Goal: Task Accomplishment & Management: Complete application form

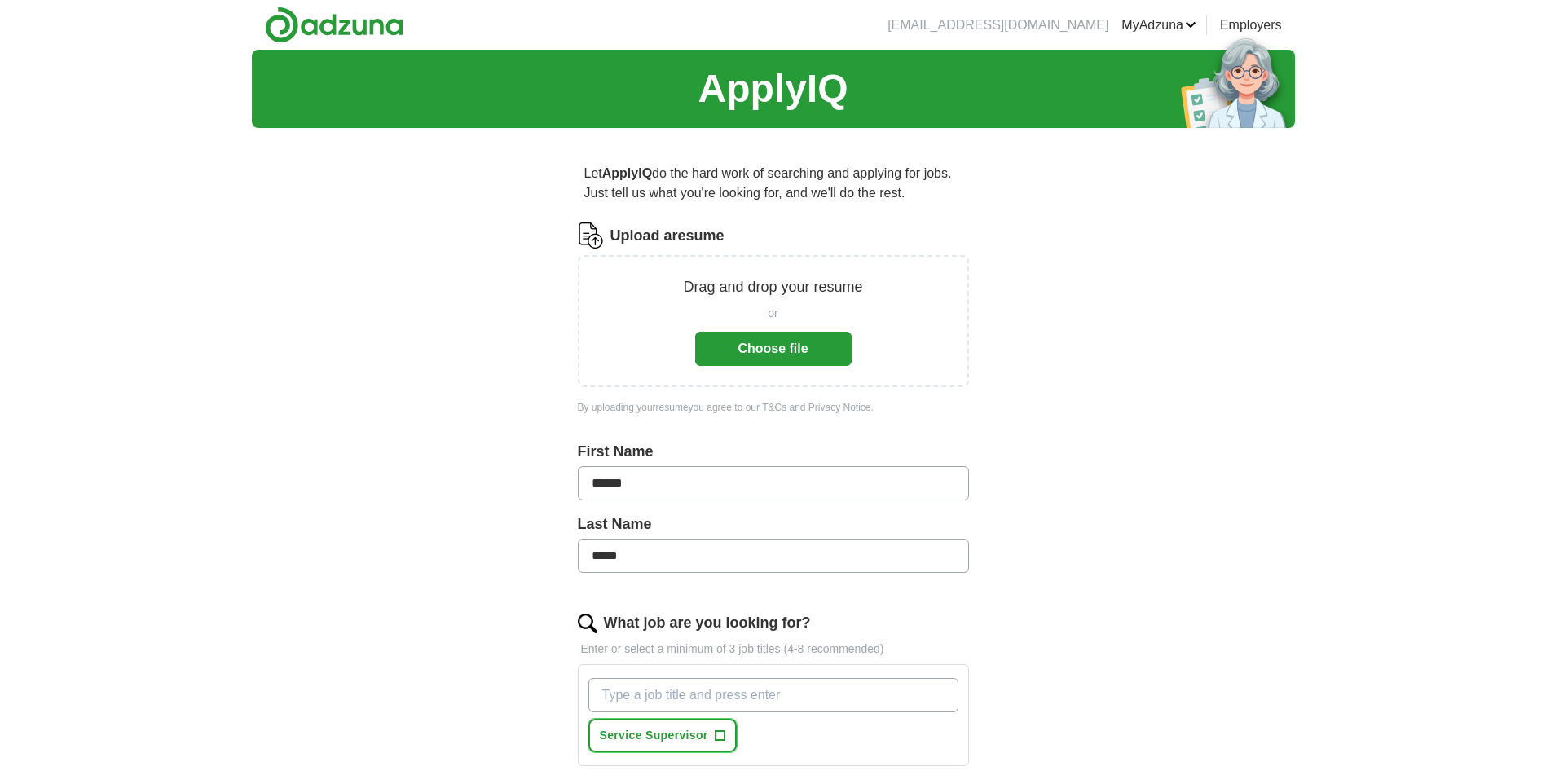
click at [720, 729] on span "+" at bounding box center [719, 735] width 10 height 13
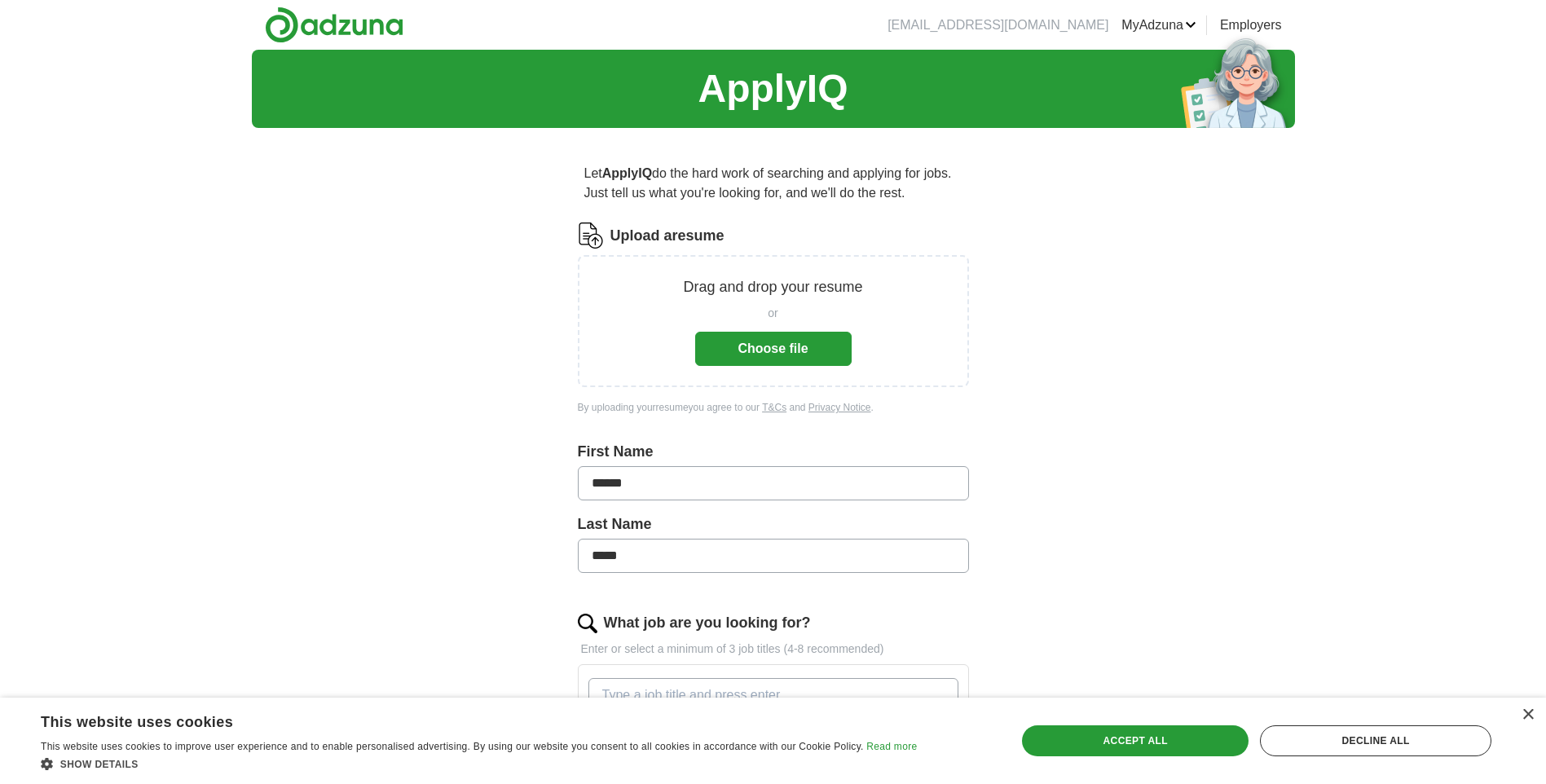
scroll to position [81, 0]
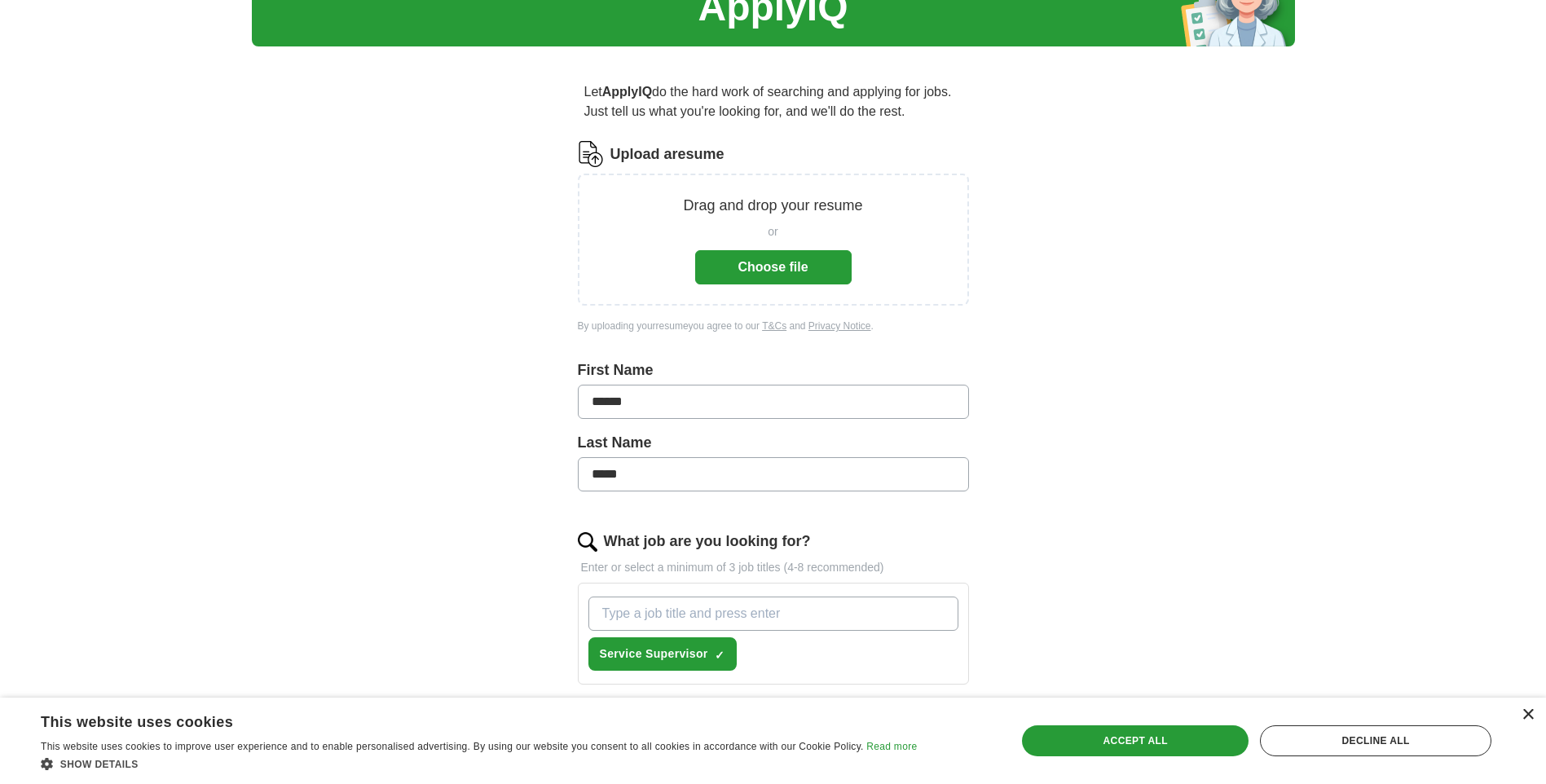
click at [1532, 716] on div "× This website uses cookies This website uses cookies to improve user experienc…" at bounding box center [773, 740] width 1546 height 87
click at [1529, 717] on div "×" at bounding box center [1528, 715] width 12 height 12
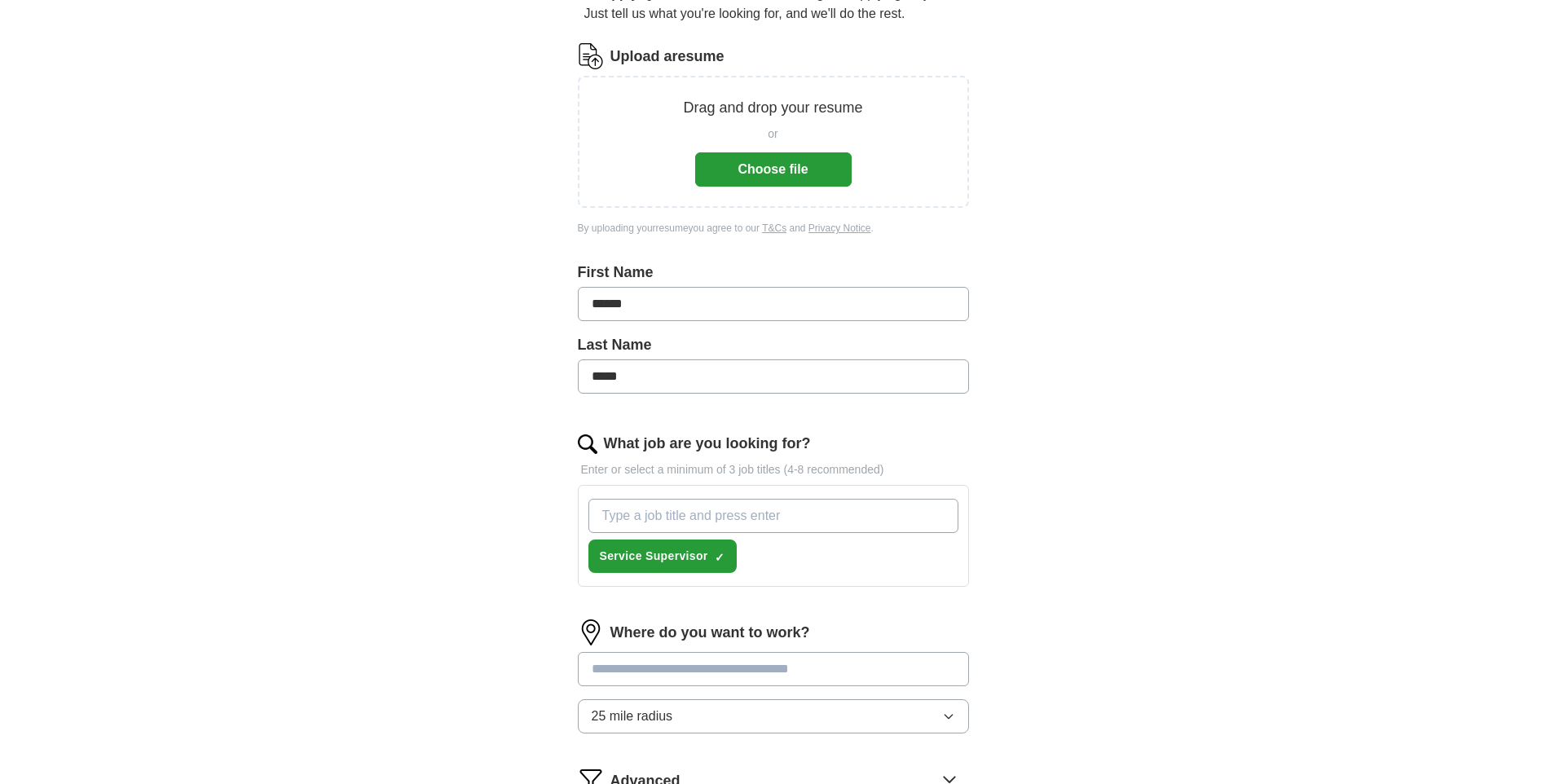
scroll to position [163, 0]
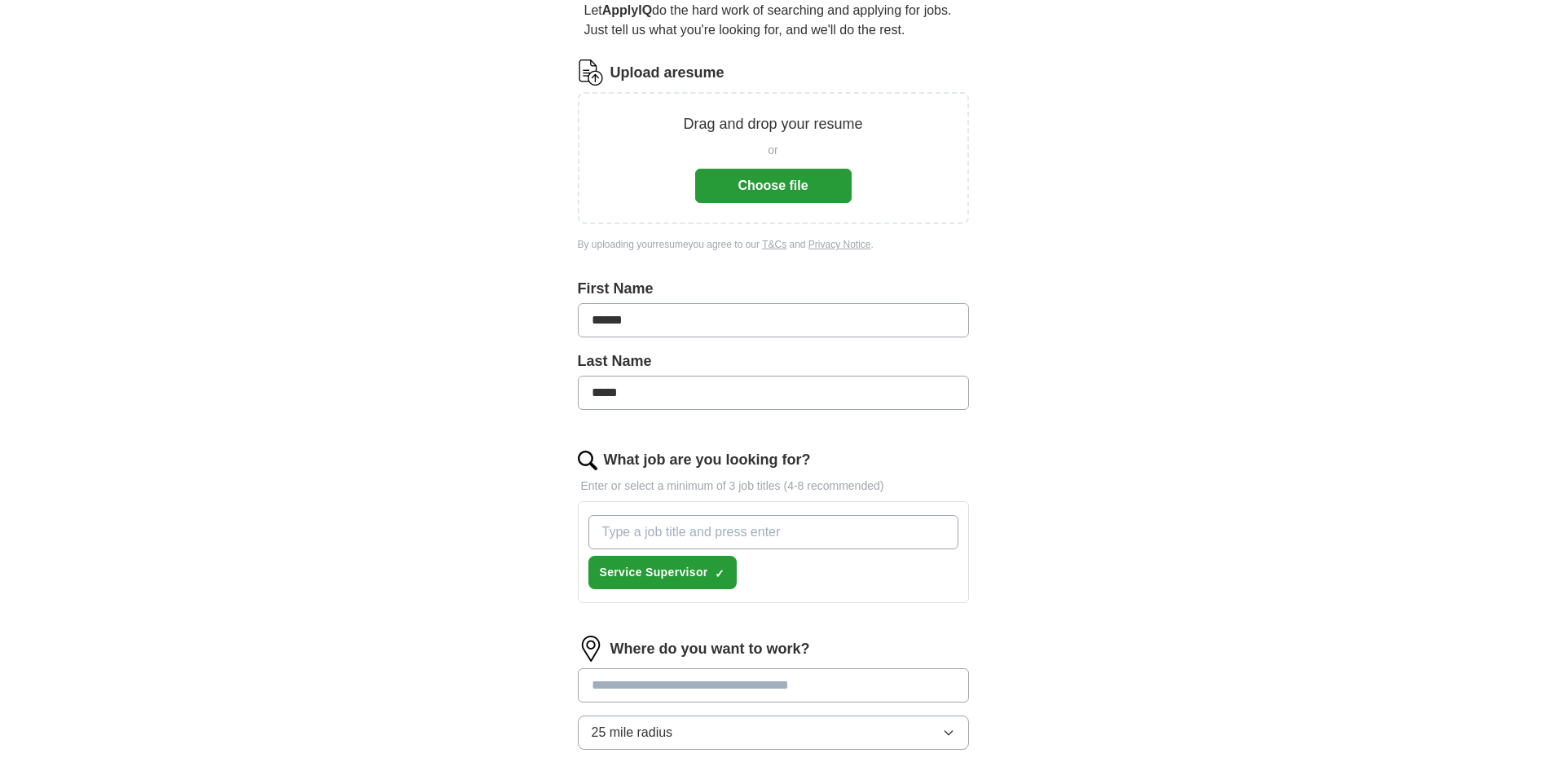
click at [758, 186] on button "Choose file" at bounding box center [773, 185] width 157 height 34
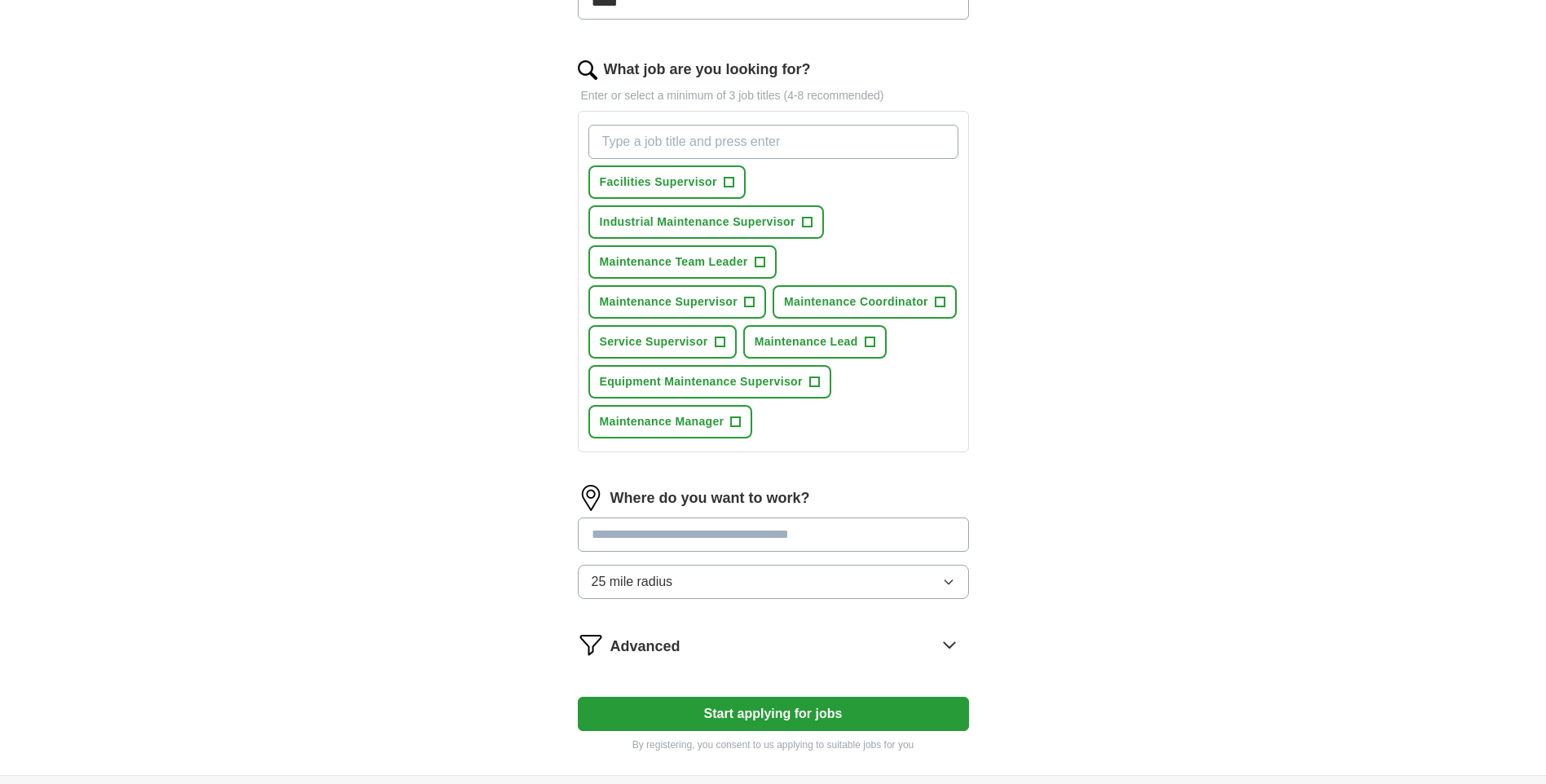
scroll to position [644, 0]
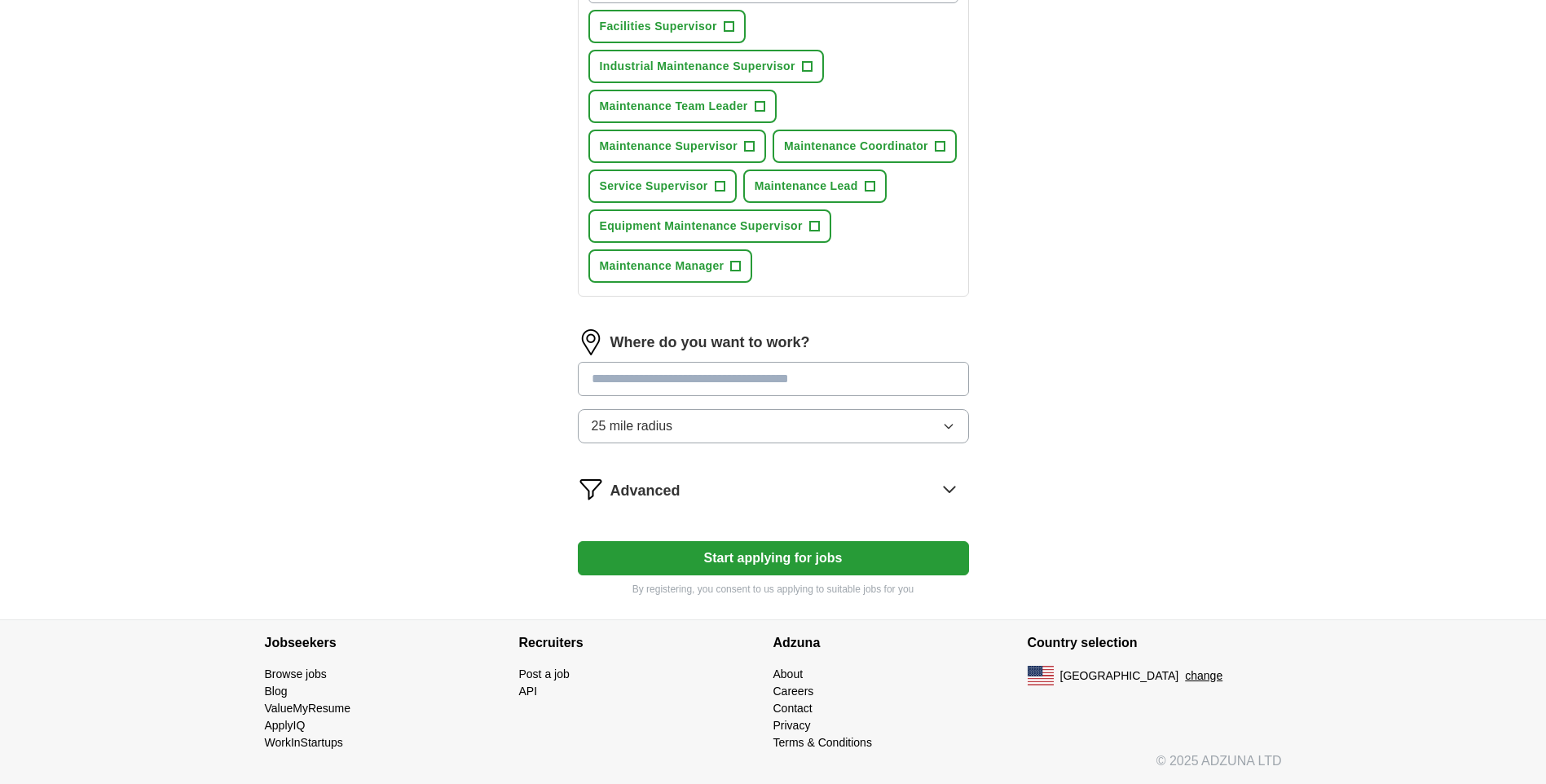
click at [811, 554] on button "Start applying for jobs" at bounding box center [773, 558] width 391 height 34
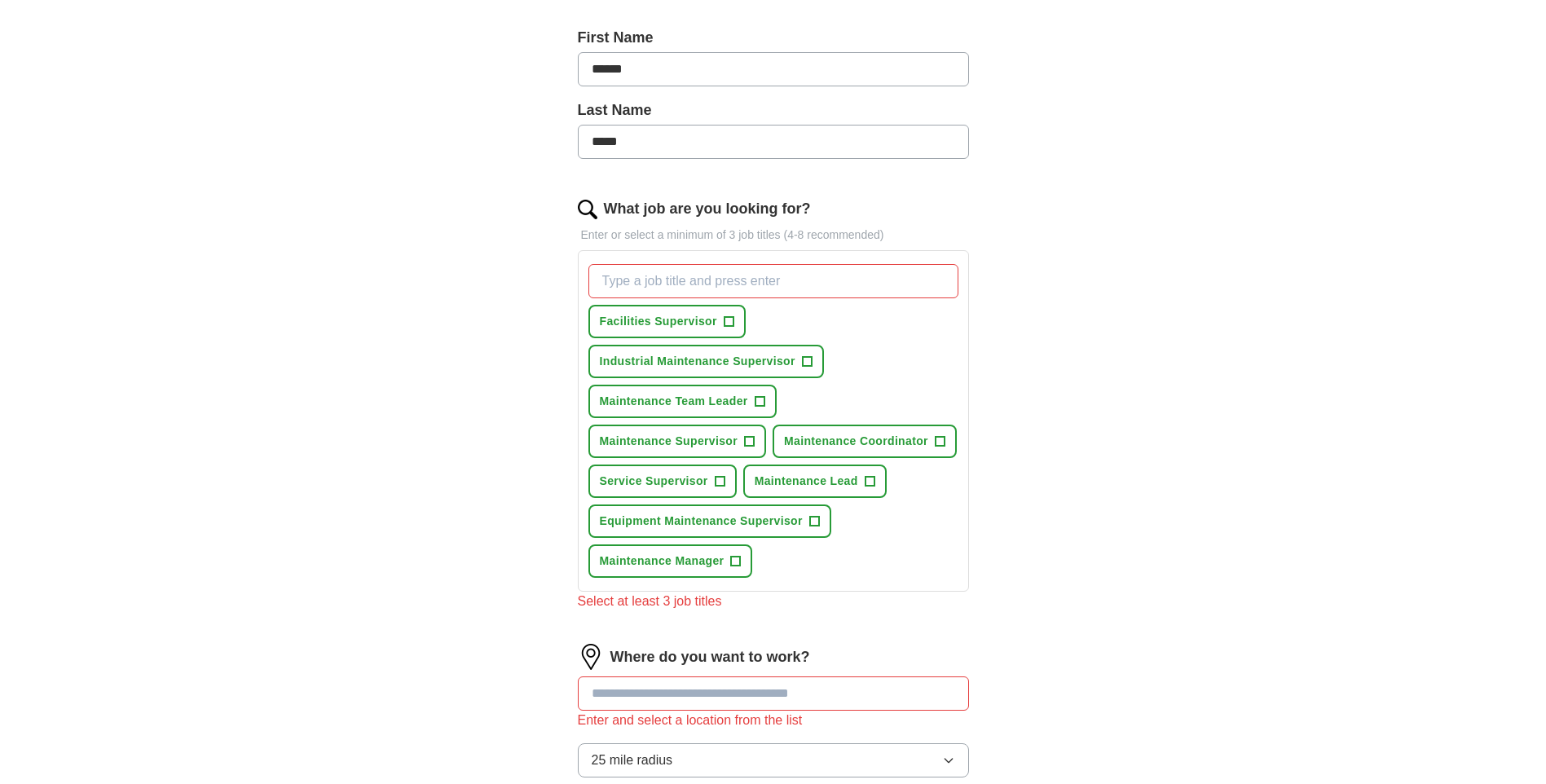
scroll to position [318, 0]
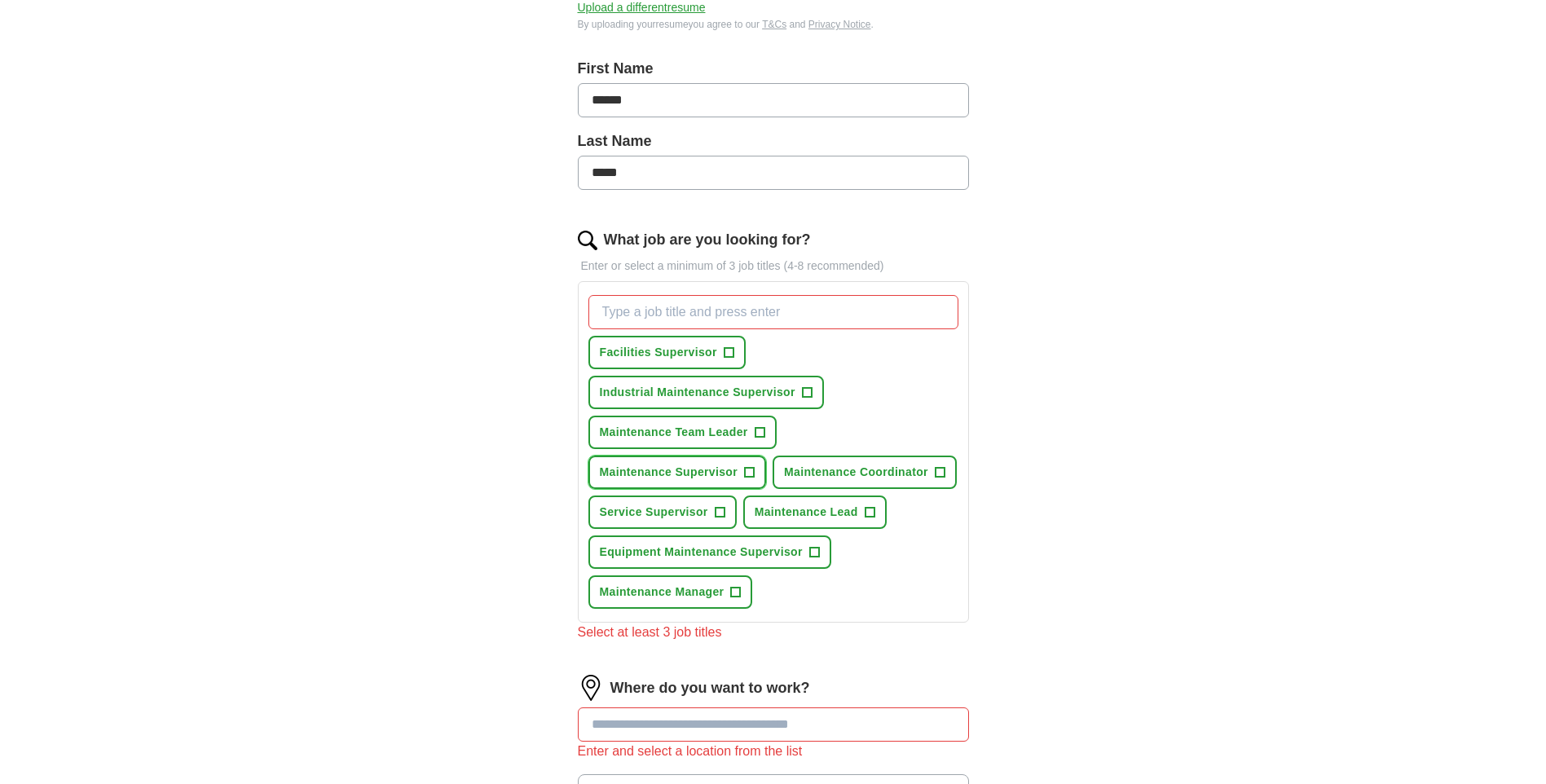
click at [749, 472] on span "+" at bounding box center [749, 472] width 10 height 13
click at [817, 555] on span "+" at bounding box center [814, 552] width 10 height 13
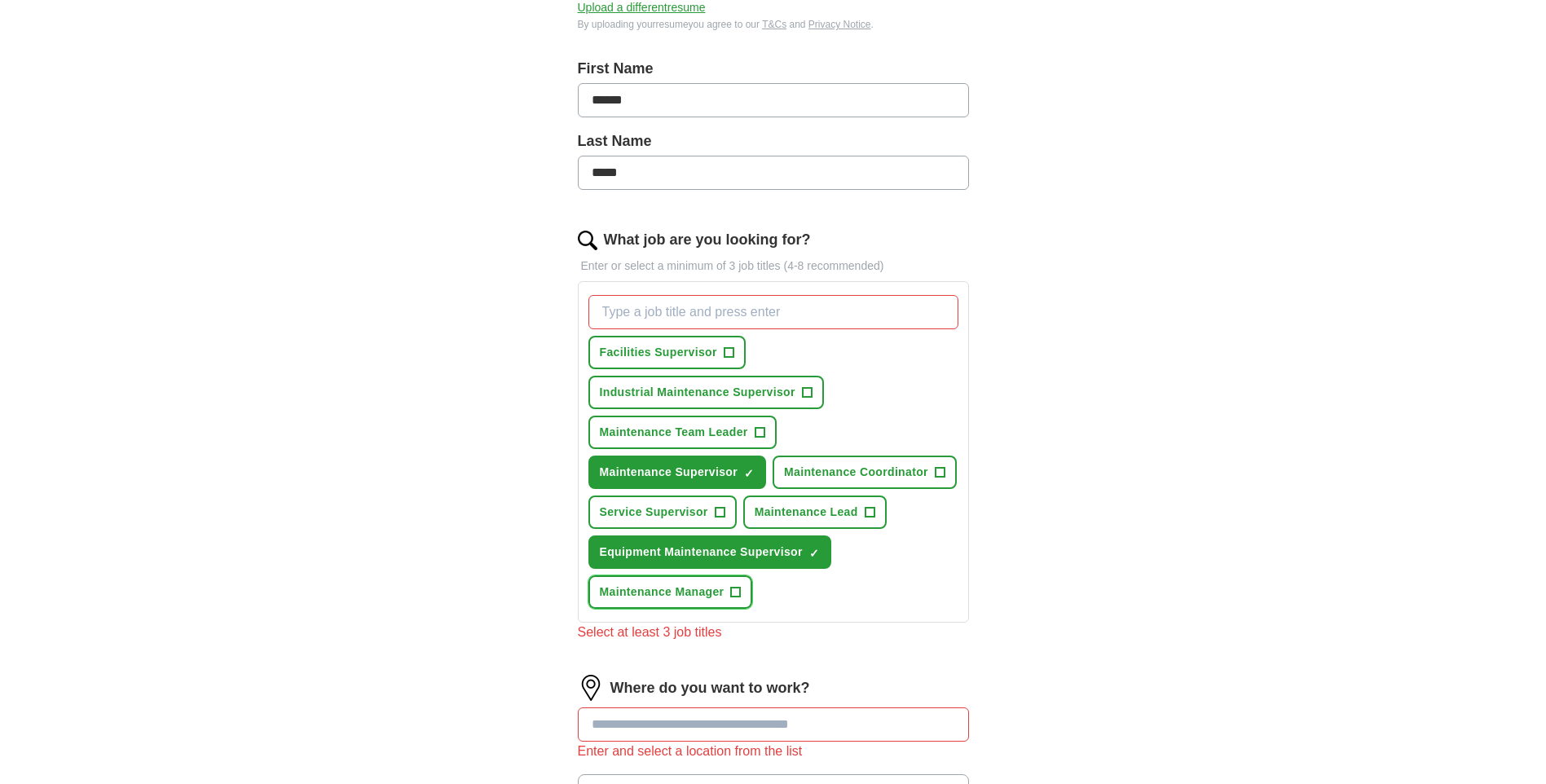
click at [745, 594] on button "Maintenance Manager +" at bounding box center [671, 592] width 164 height 33
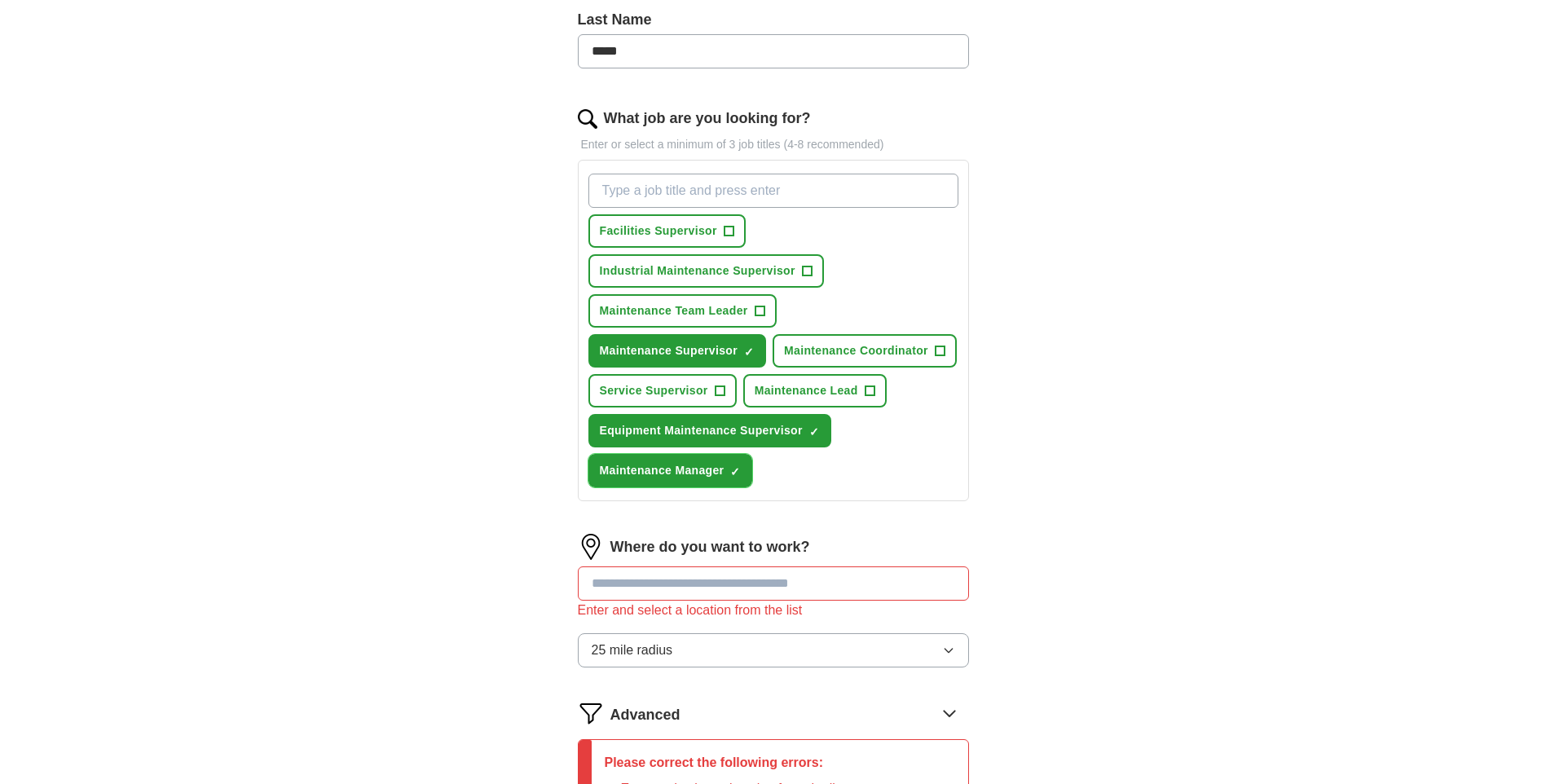
scroll to position [482, 0]
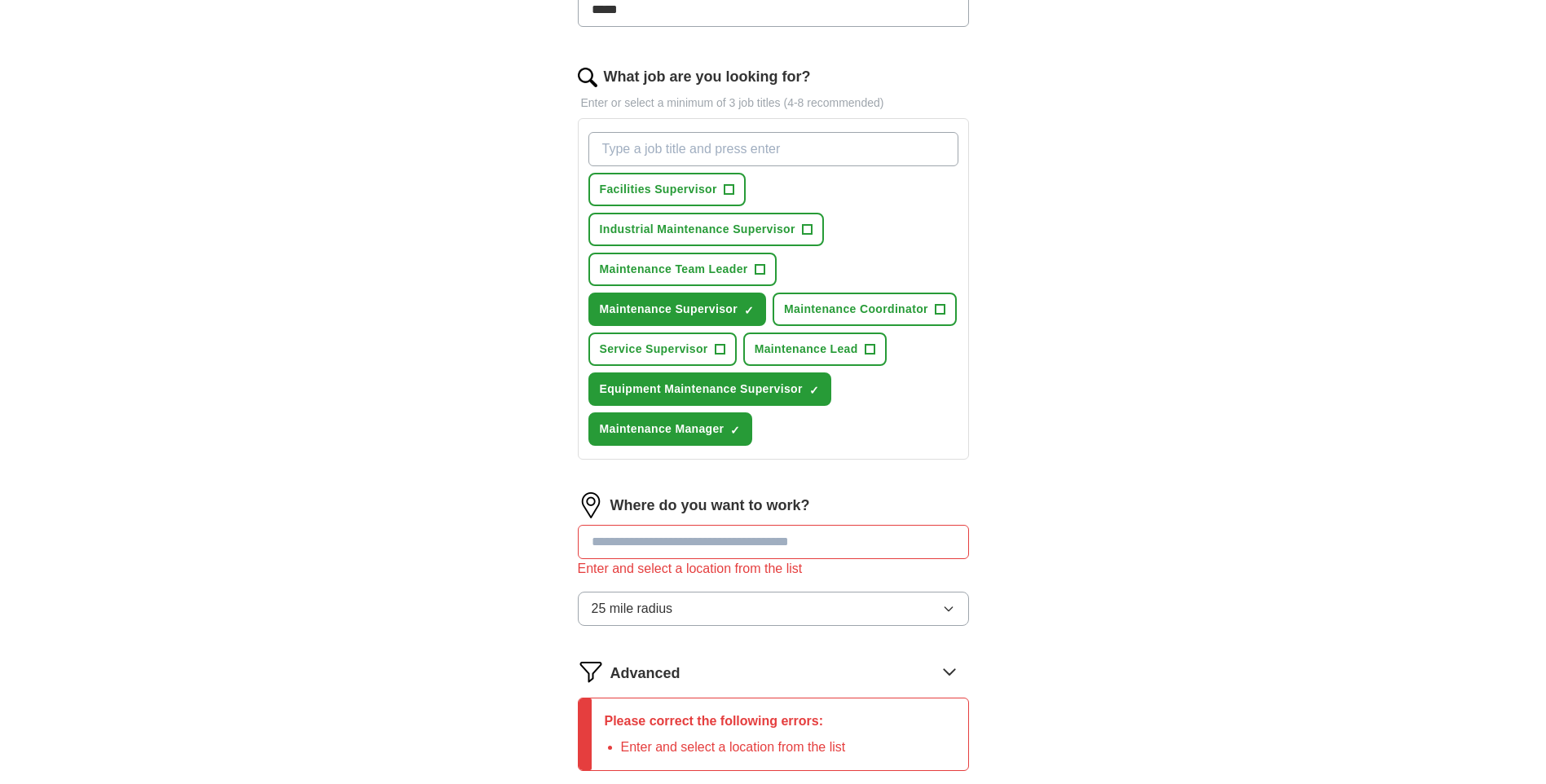
click at [630, 543] on input at bounding box center [773, 541] width 391 height 34
type input "****"
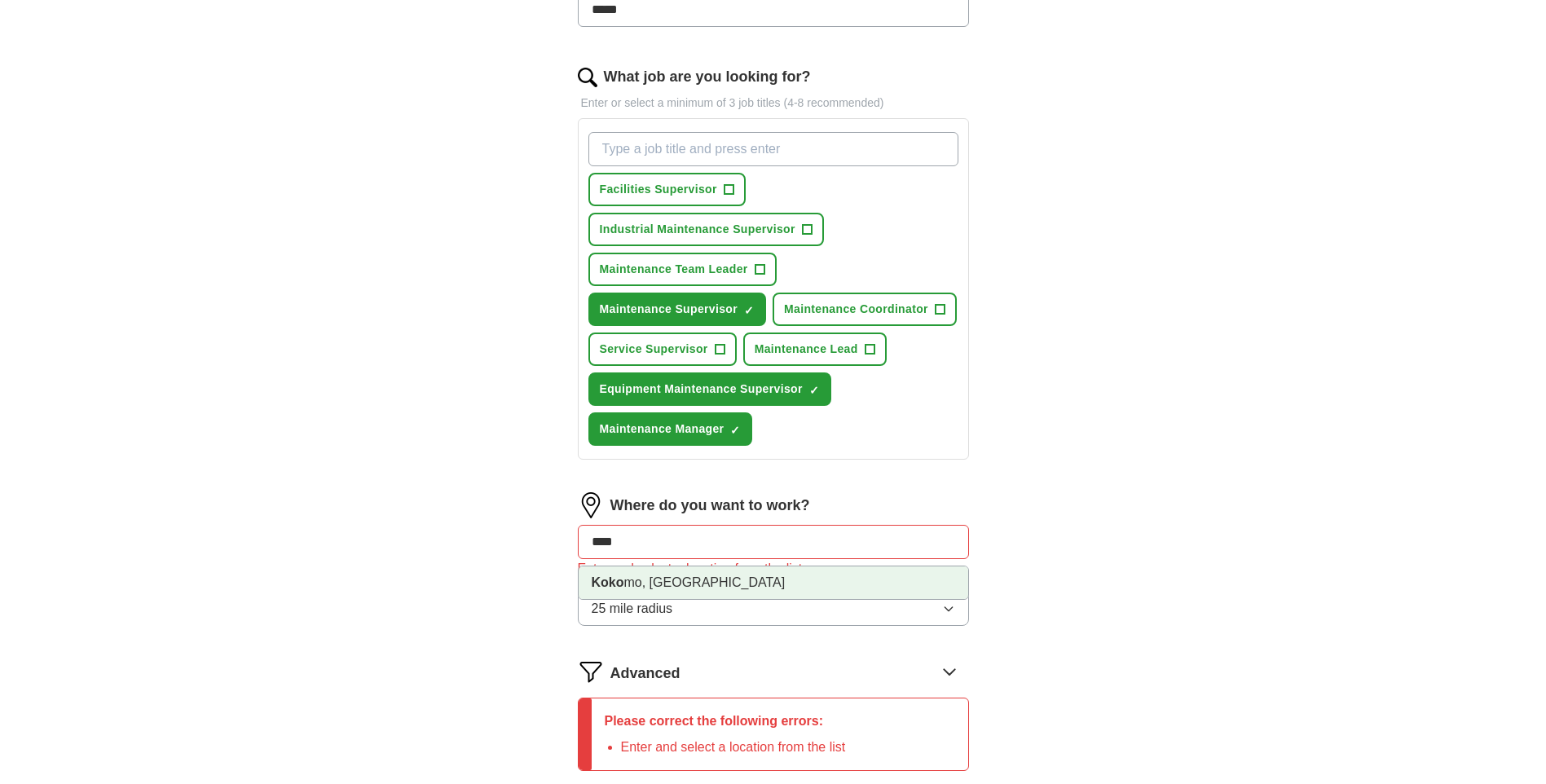
click at [641, 576] on li "Koko mo, [GEOGRAPHIC_DATA]" at bounding box center [774, 582] width 390 height 32
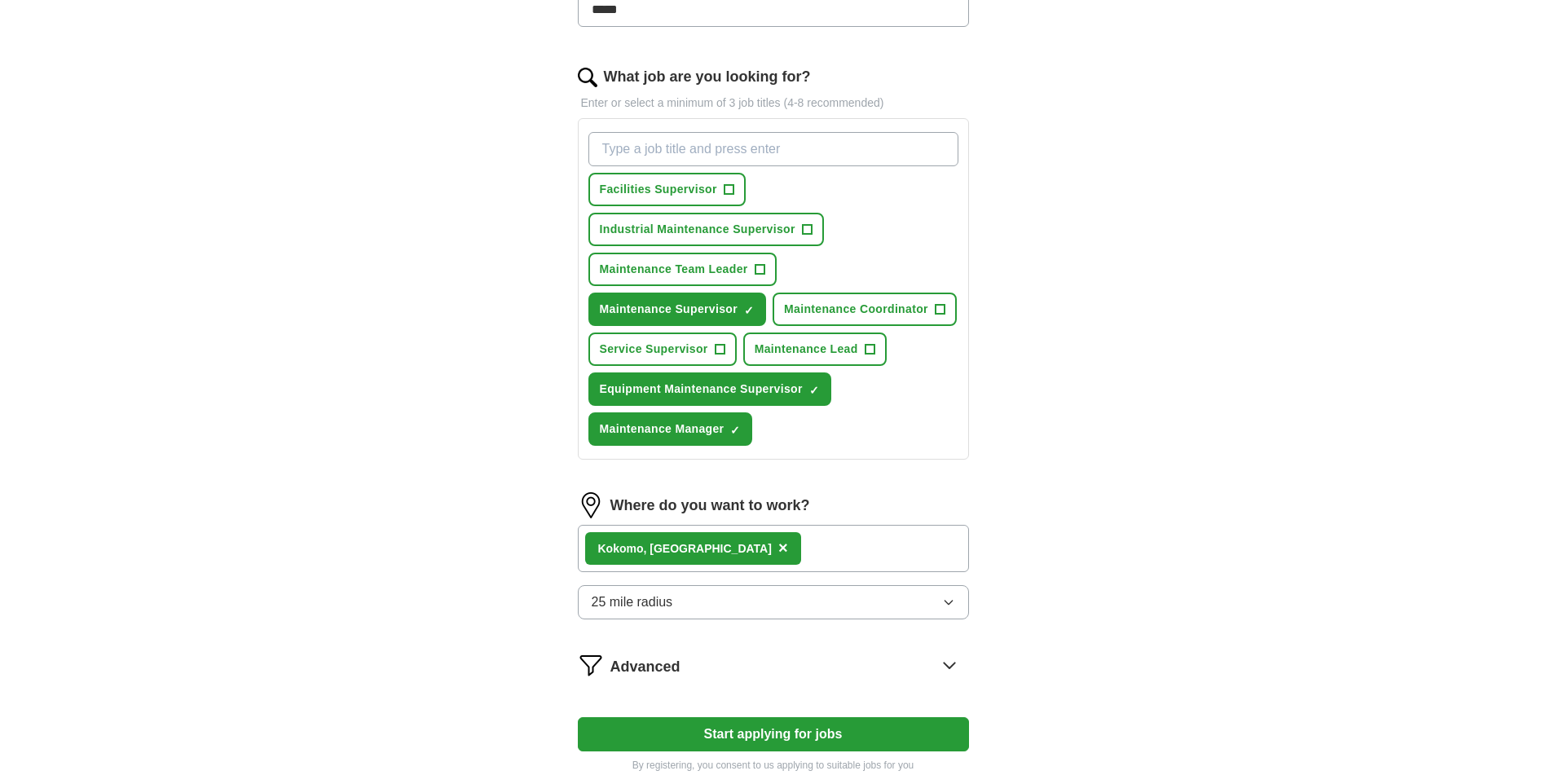
click at [950, 603] on icon "button" at bounding box center [948, 602] width 7 height 4
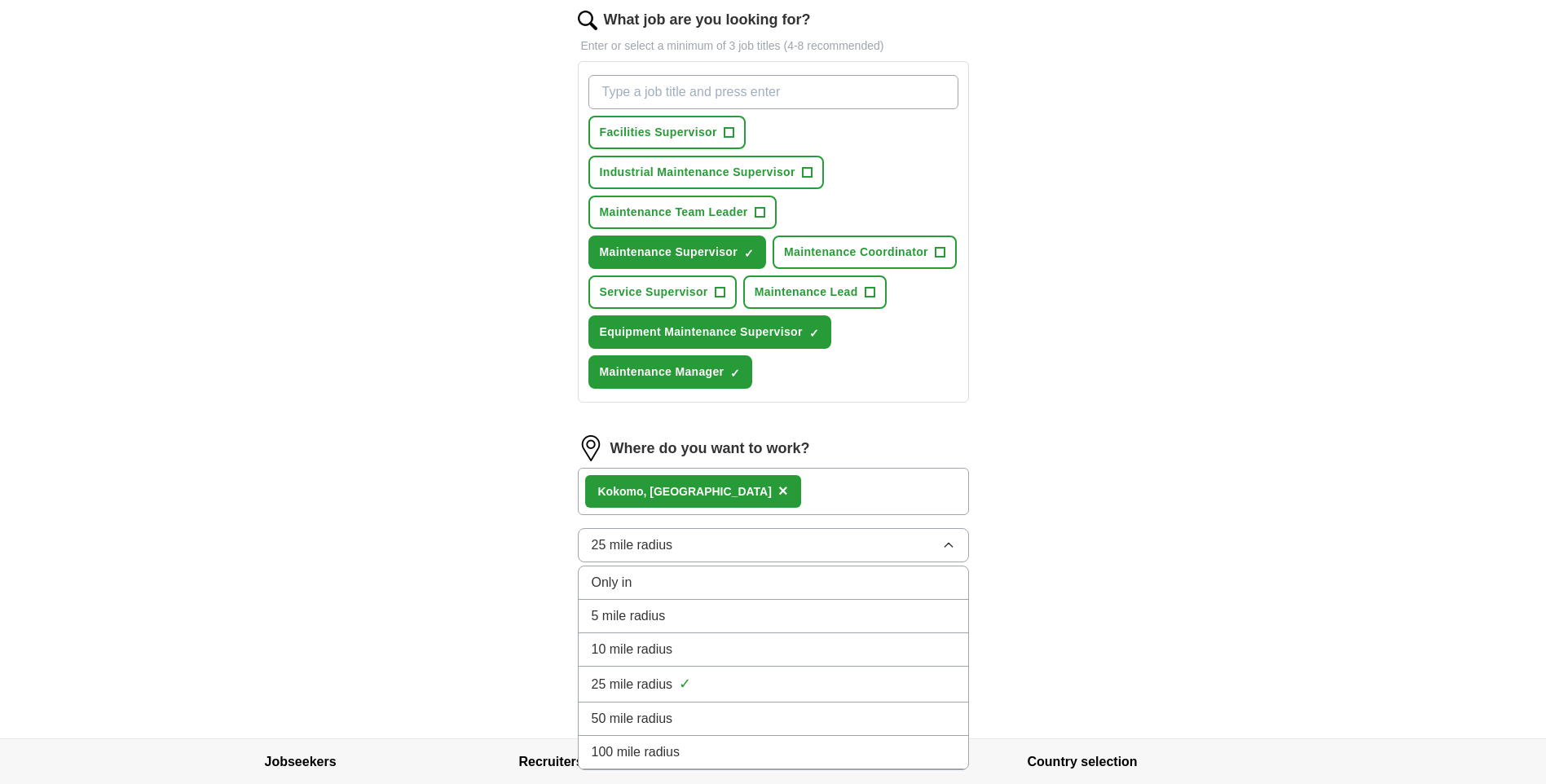
scroll to position [563, 0]
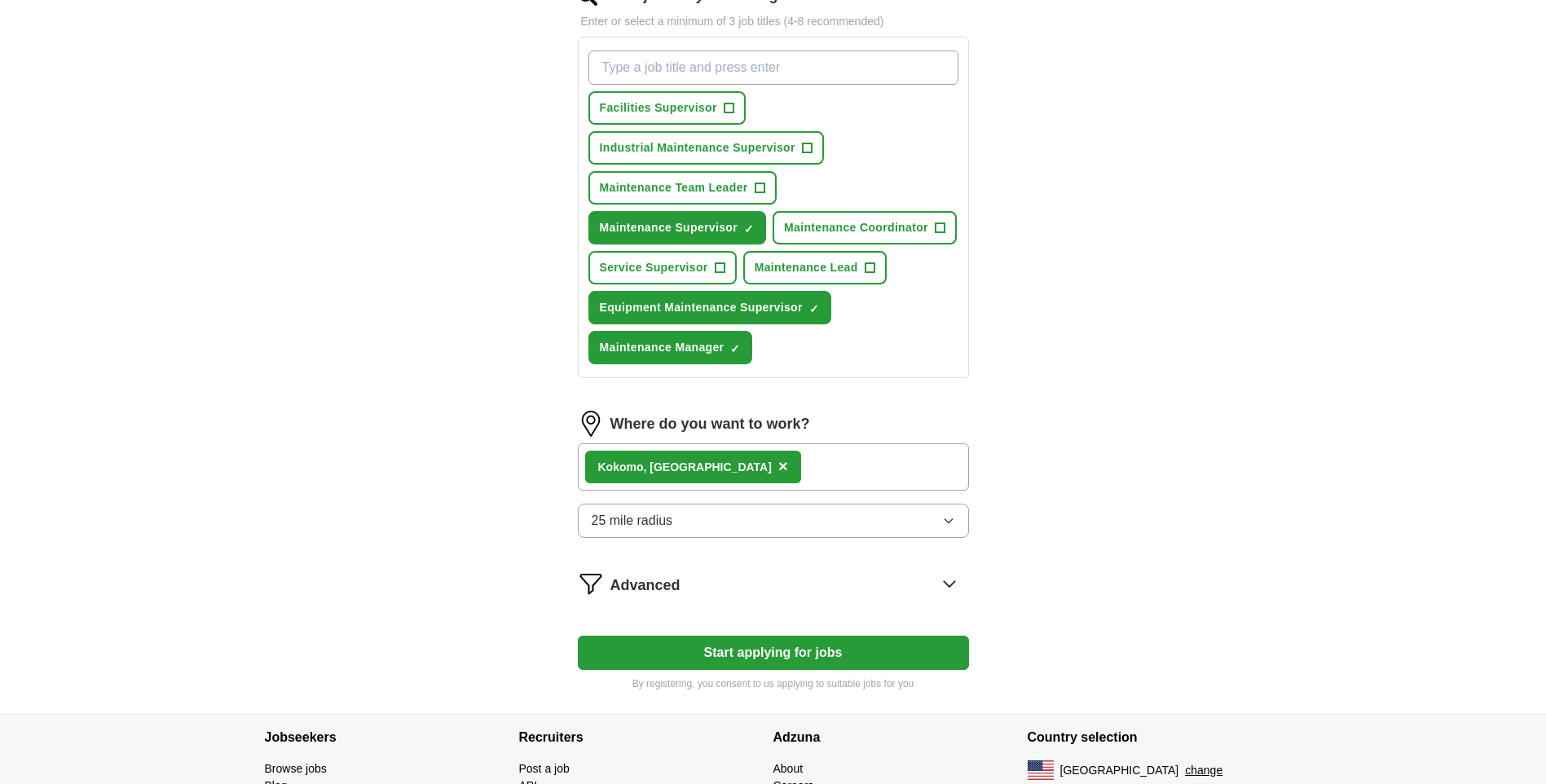
click at [1041, 619] on div "ApplyIQ Let ApplyIQ do the hard work of searching and applying for jobs. Just t…" at bounding box center [773, 101] width 1043 height 1227
click at [832, 652] on button "Start applying for jobs" at bounding box center [773, 652] width 391 height 34
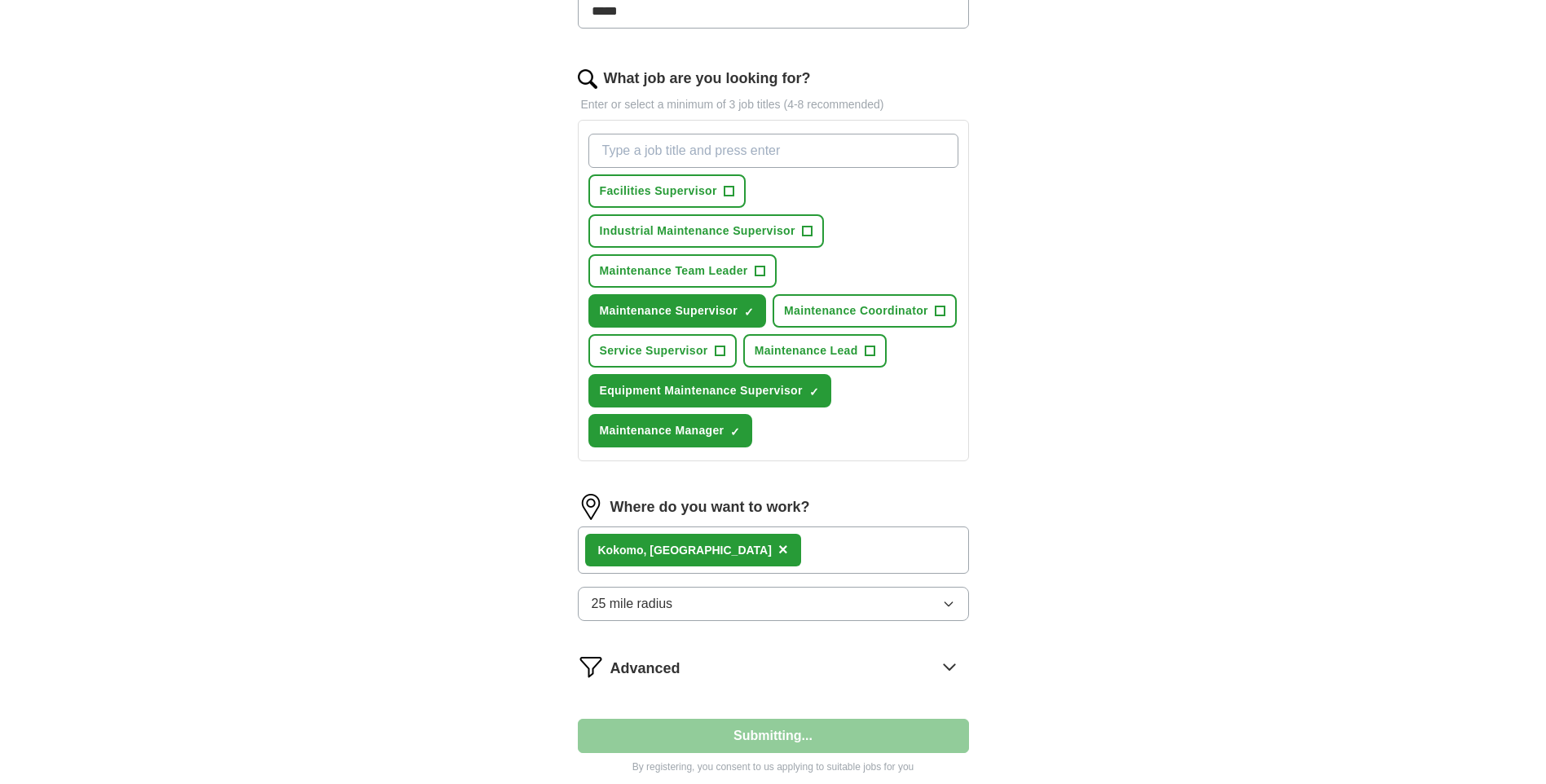
select select "**"
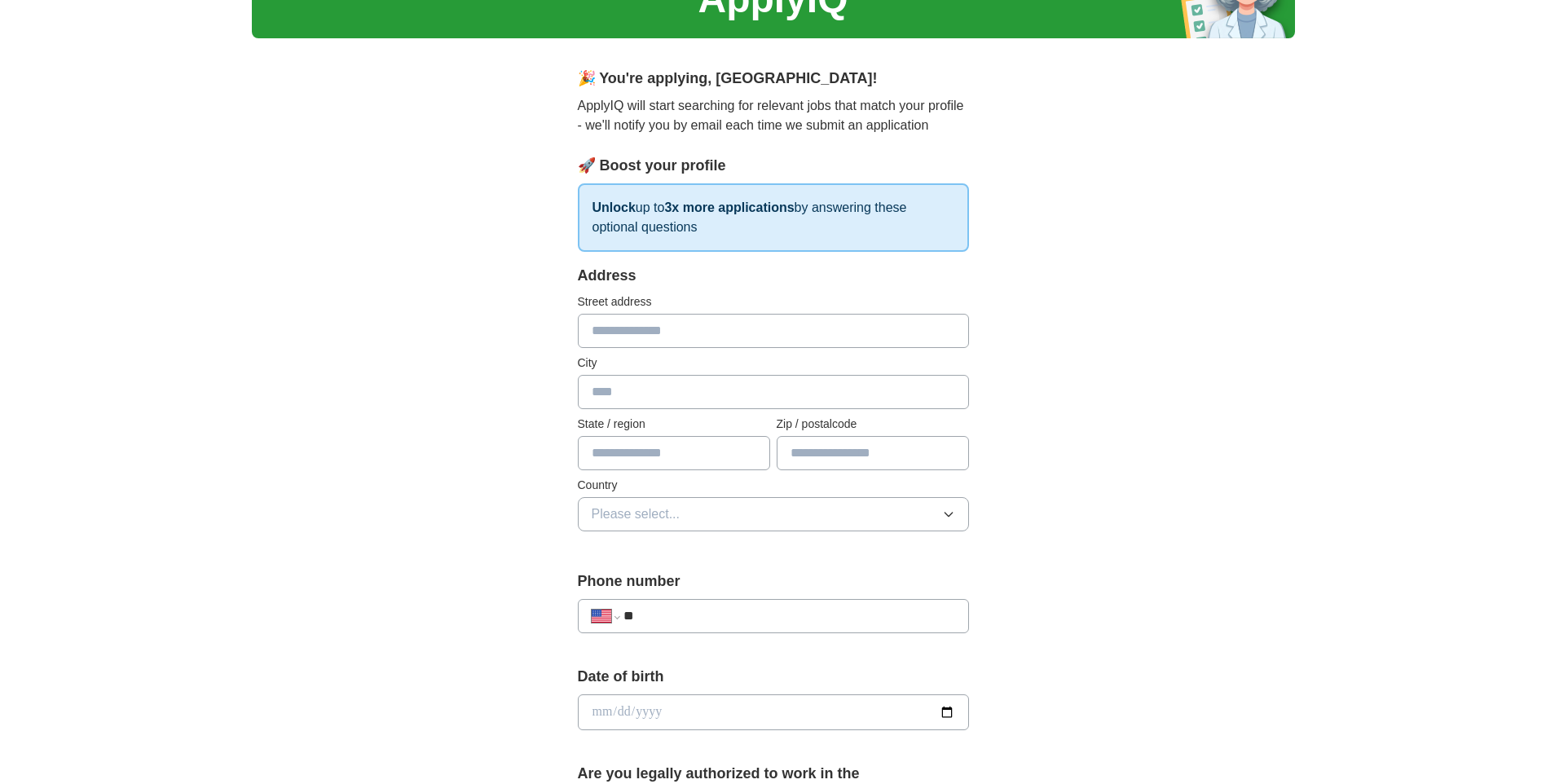
scroll to position [0, 0]
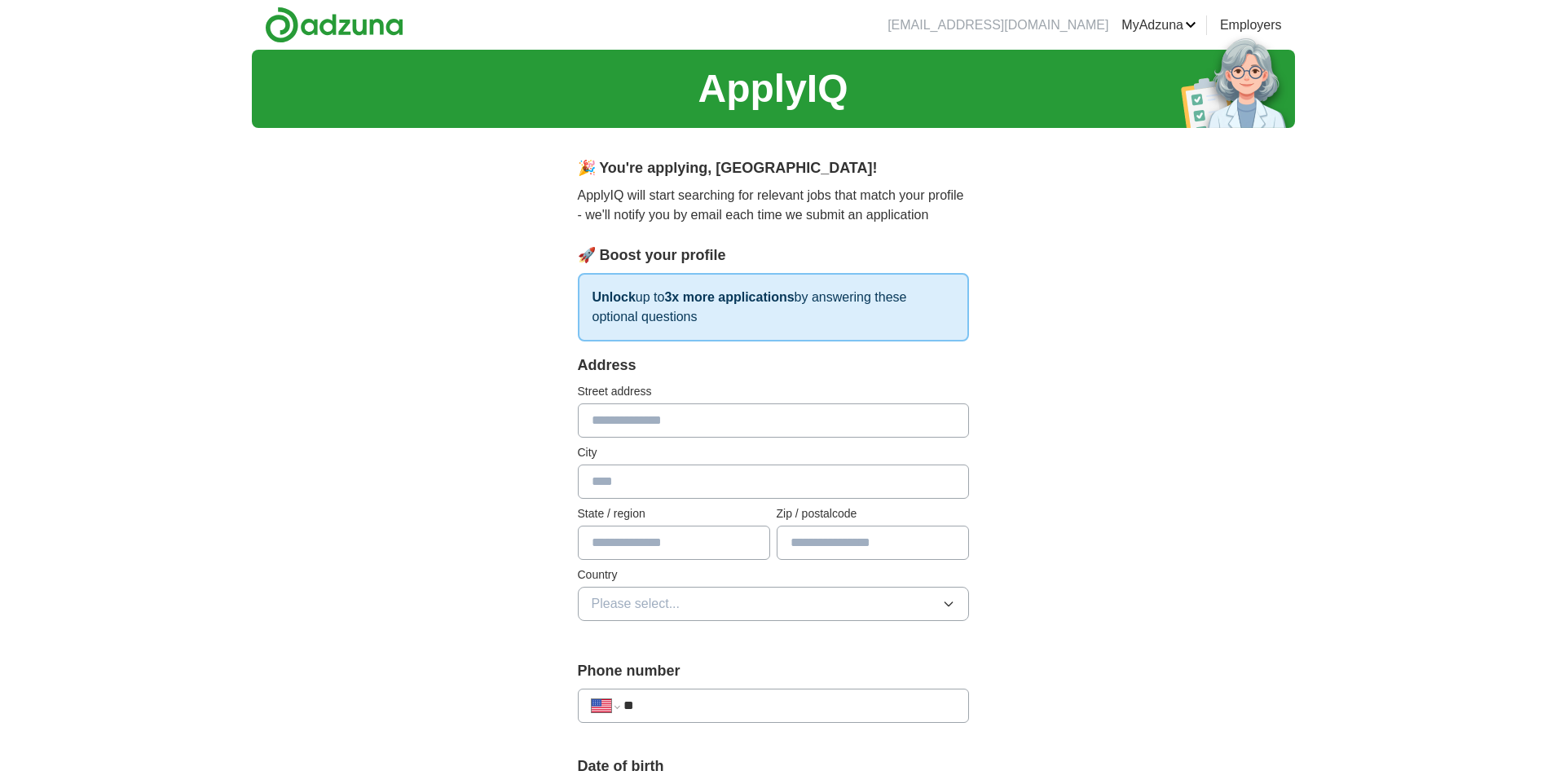
click at [620, 420] on input "text" at bounding box center [773, 420] width 391 height 34
type input "**********"
type input "******"
type input "**********"
type input "*****"
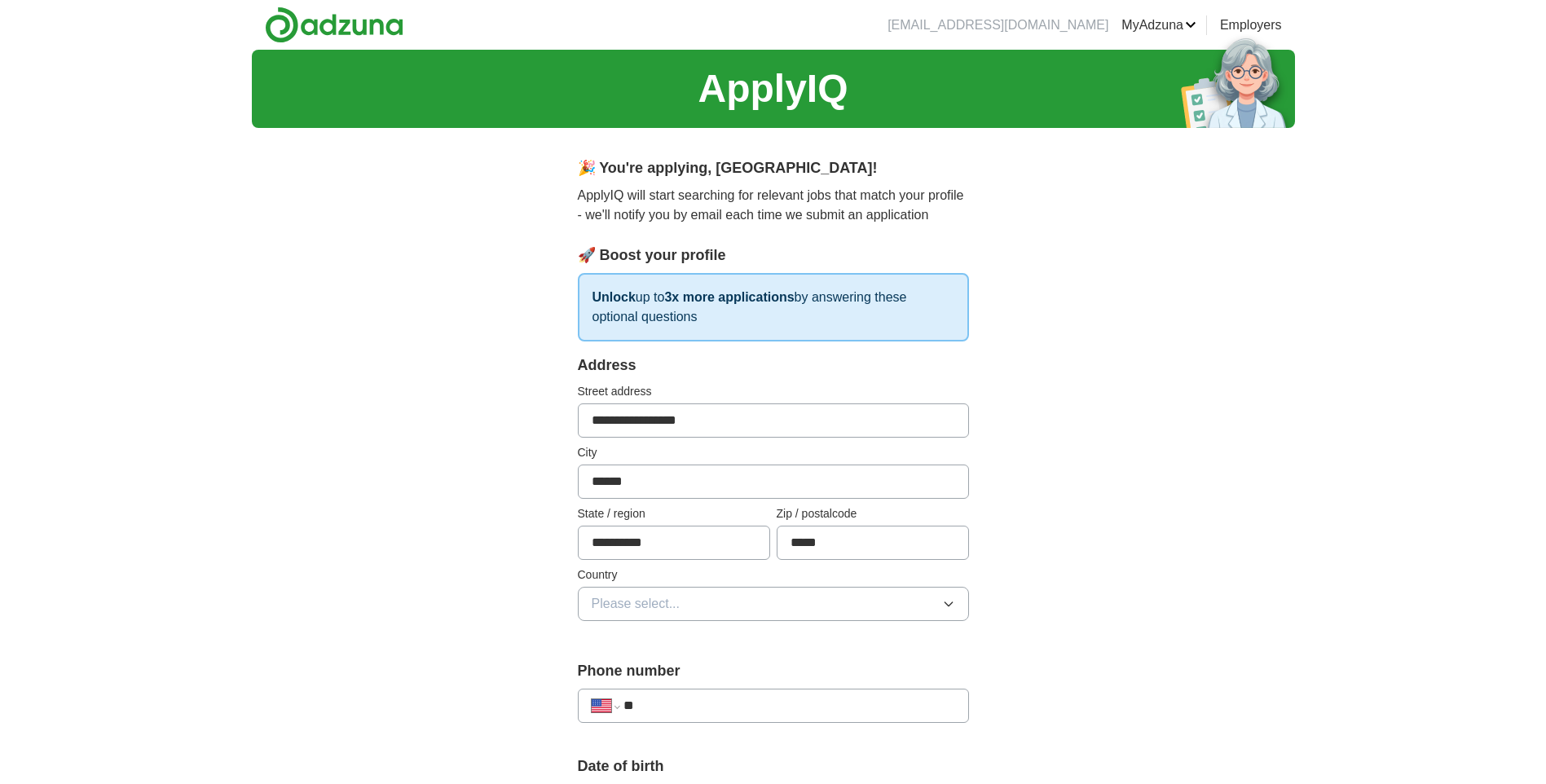
click at [629, 601] on span "Please select..." at bounding box center [637, 603] width 89 height 19
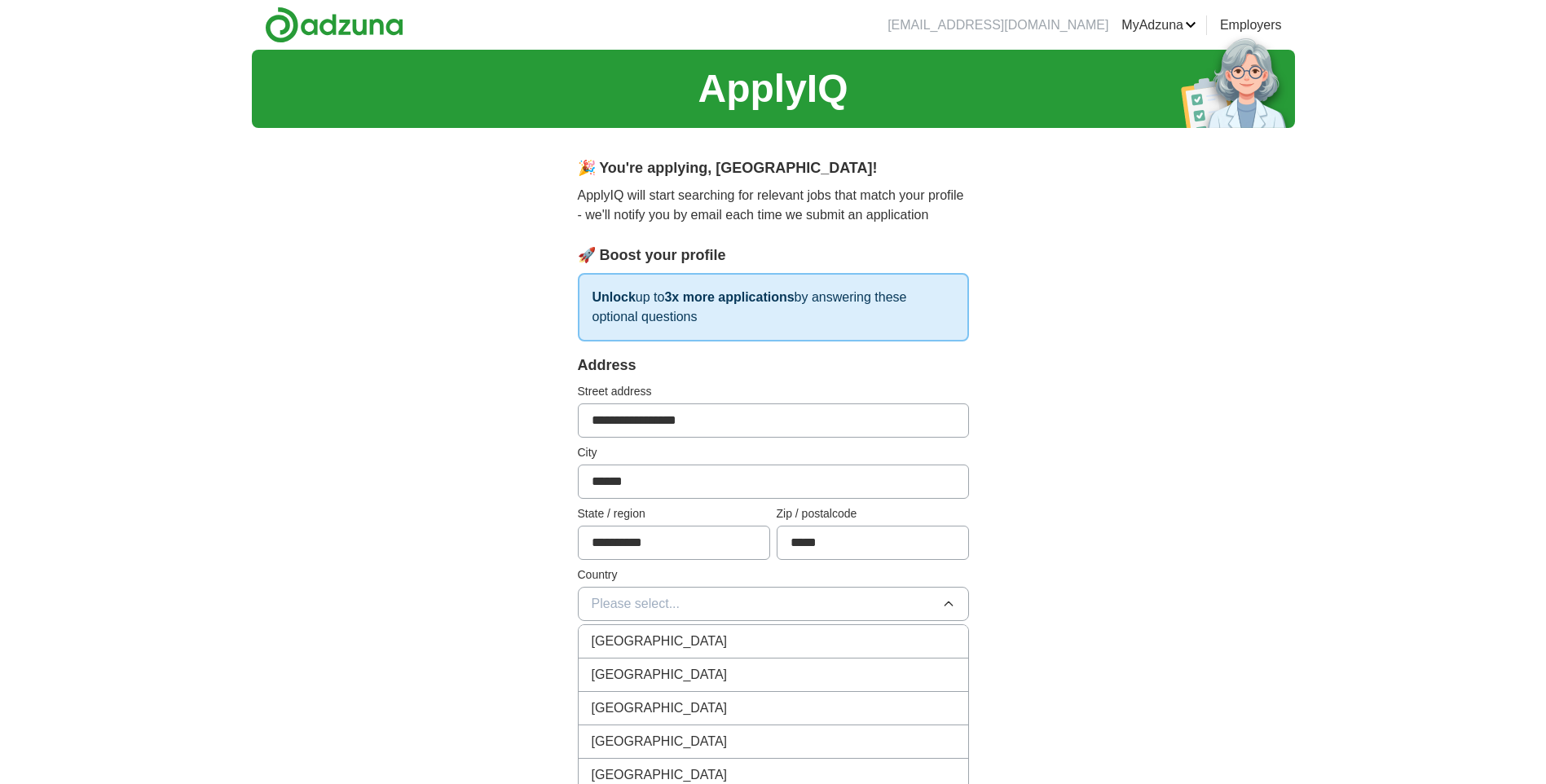
click at [635, 668] on span "[GEOGRAPHIC_DATA]" at bounding box center [660, 675] width 136 height 19
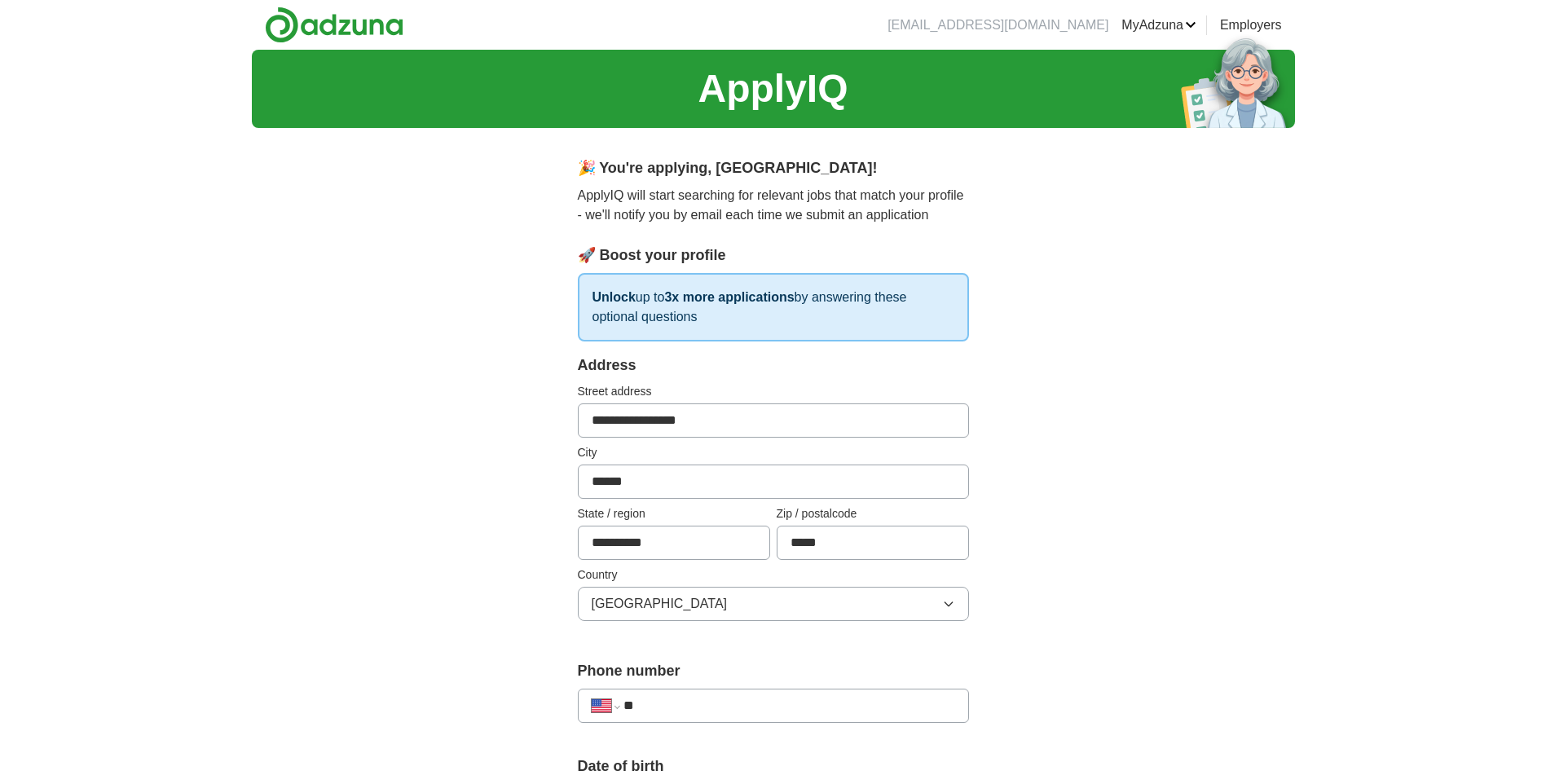
click at [668, 707] on input "**" at bounding box center [789, 705] width 331 height 19
type input "**********"
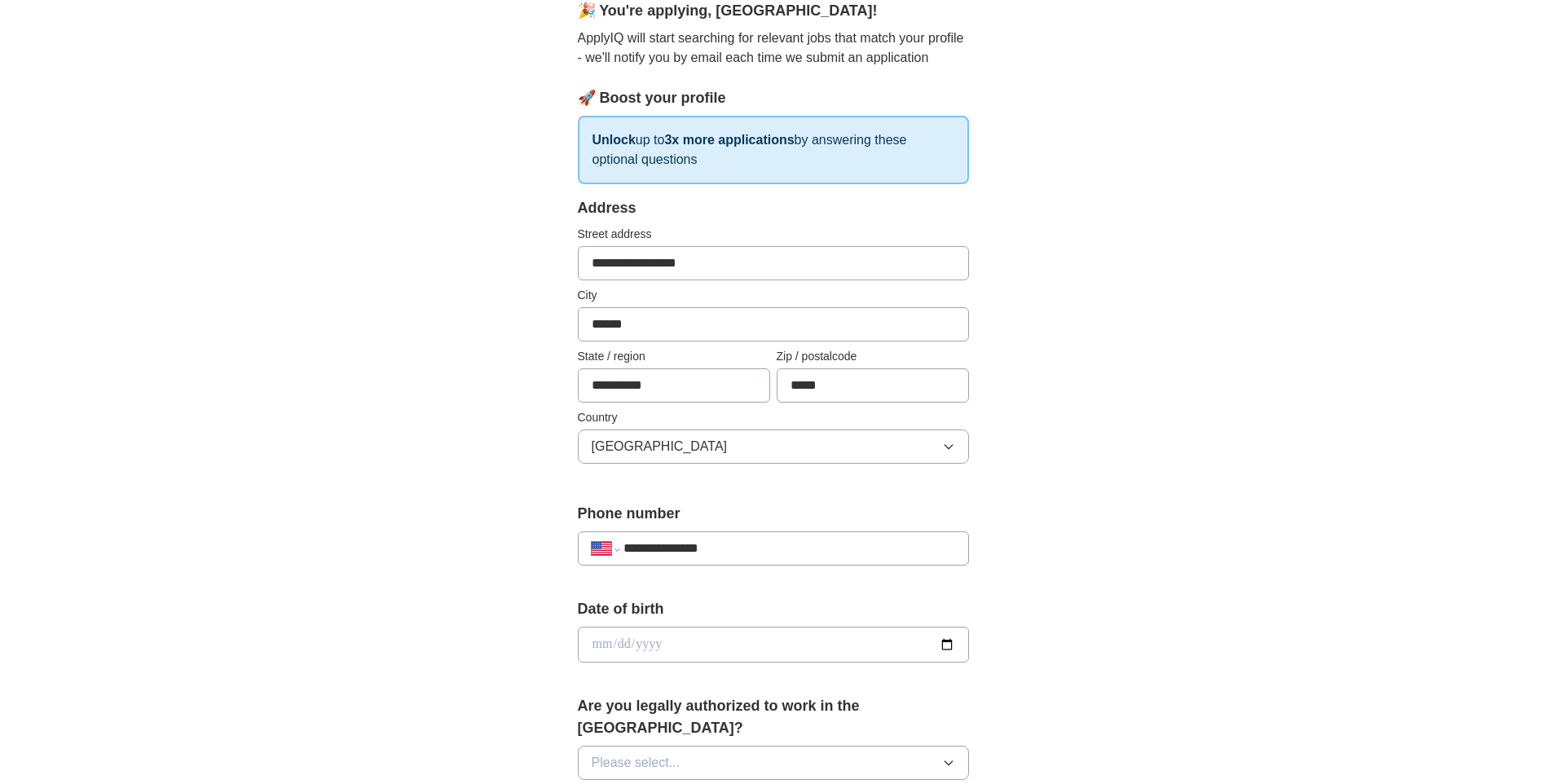
scroll to position [163, 0]
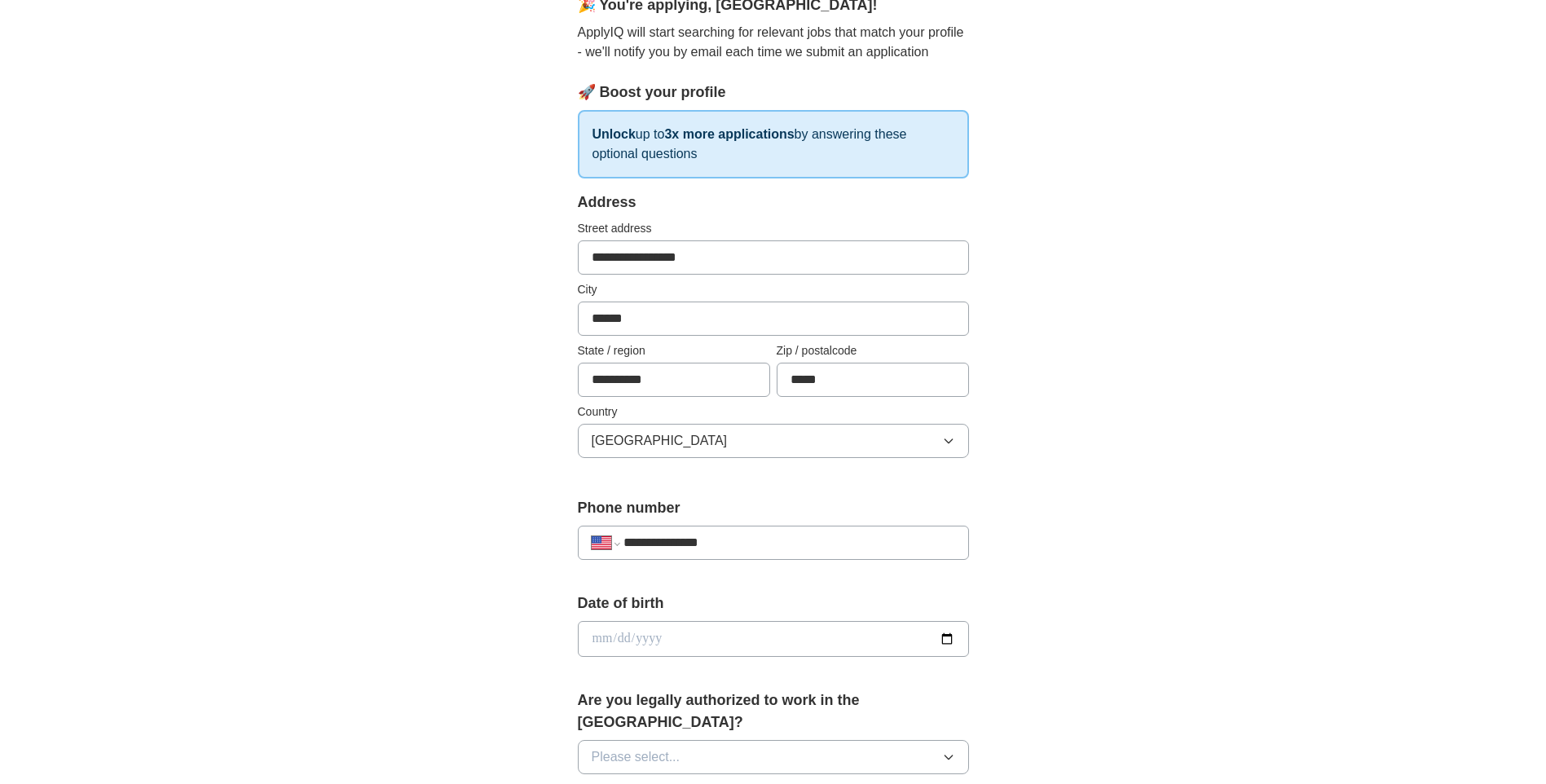
click at [602, 640] on input "date" at bounding box center [773, 638] width 391 height 36
type input "**********"
click at [662, 747] on span "Please select..." at bounding box center [637, 757] width 89 height 19
click at [644, 783] on div "Yes" at bounding box center [774, 794] width 364 height 19
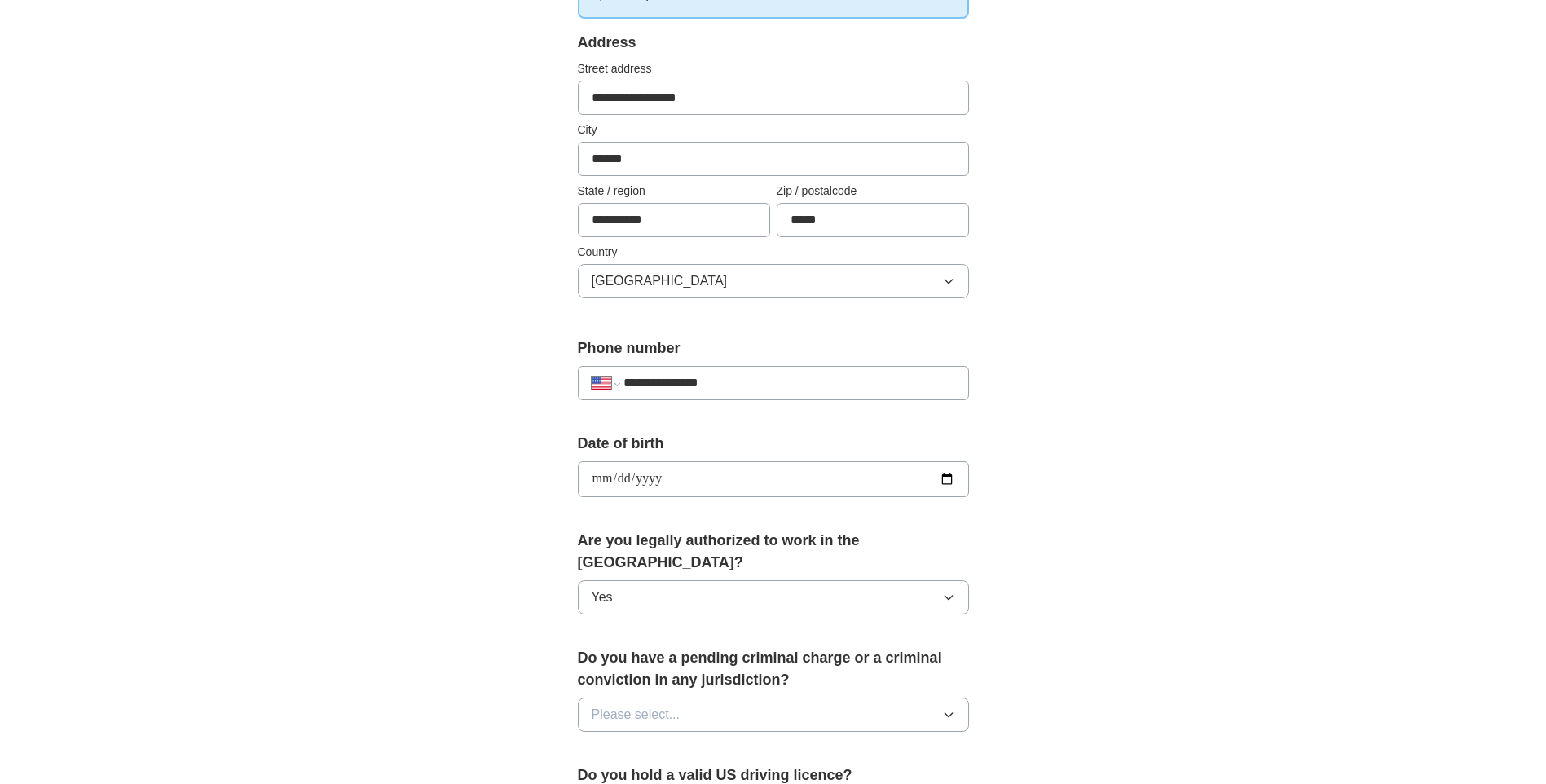
scroll to position [326, 0]
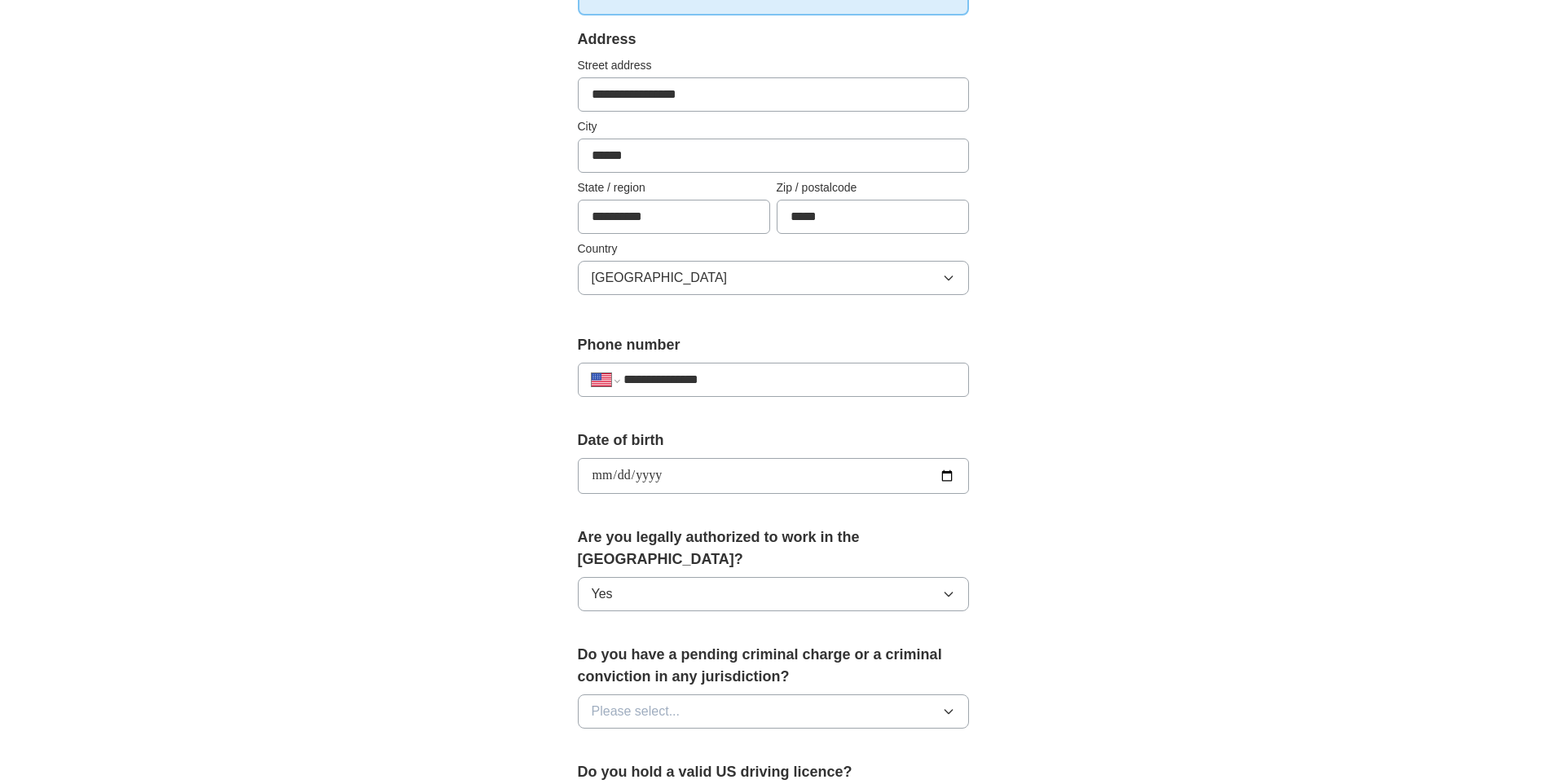
click at [682, 694] on button "Please select..." at bounding box center [773, 711] width 391 height 34
click at [637, 773] on div "No" at bounding box center [774, 782] width 364 height 19
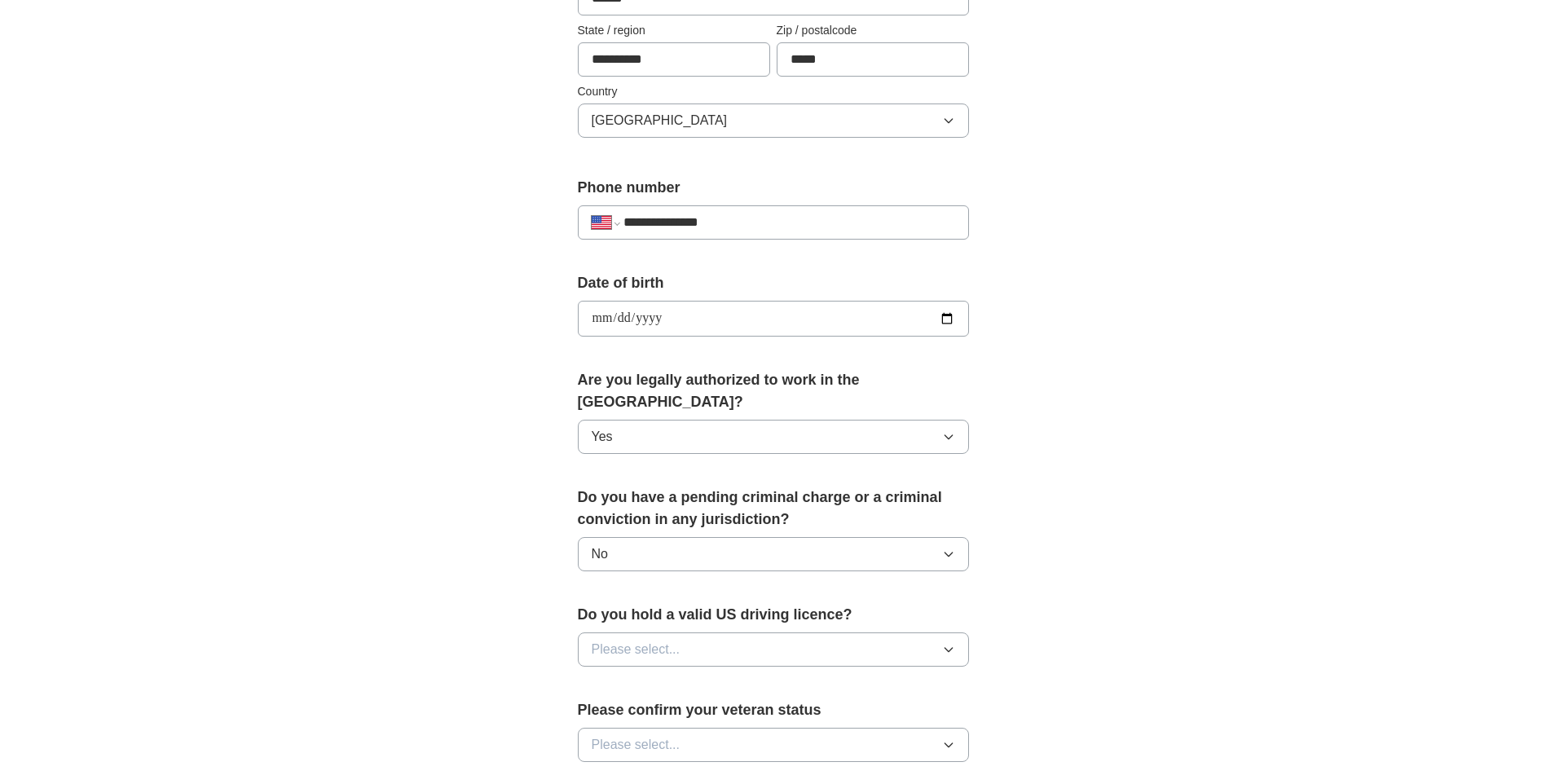
scroll to position [489, 0]
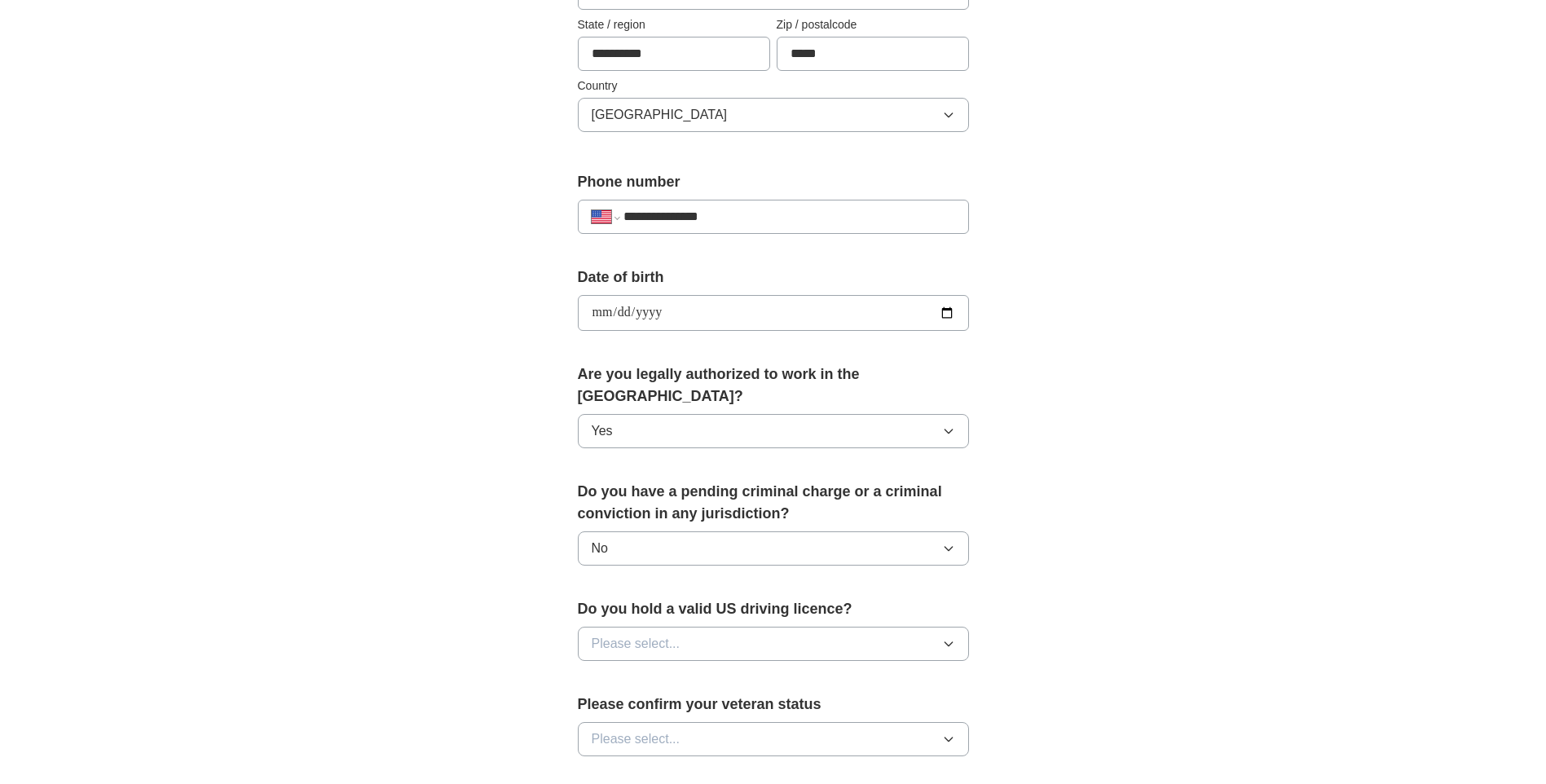
click at [604, 634] on span "Please select..." at bounding box center [637, 643] width 89 height 19
click at [606, 671] on span "Yes" at bounding box center [602, 681] width 21 height 19
click at [646, 729] on span "Please select..." at bounding box center [637, 739] width 89 height 19
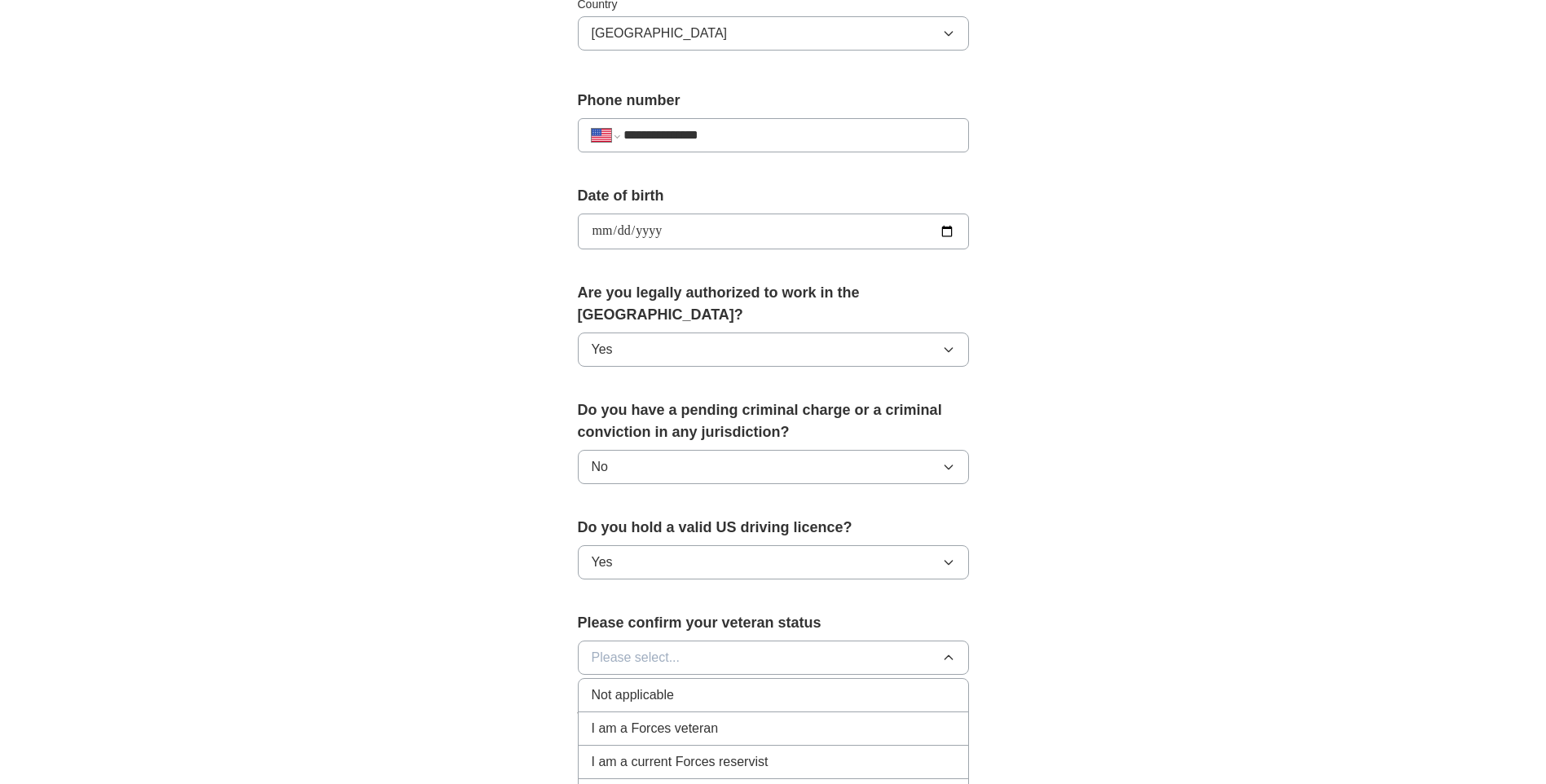
scroll to position [652, 0]
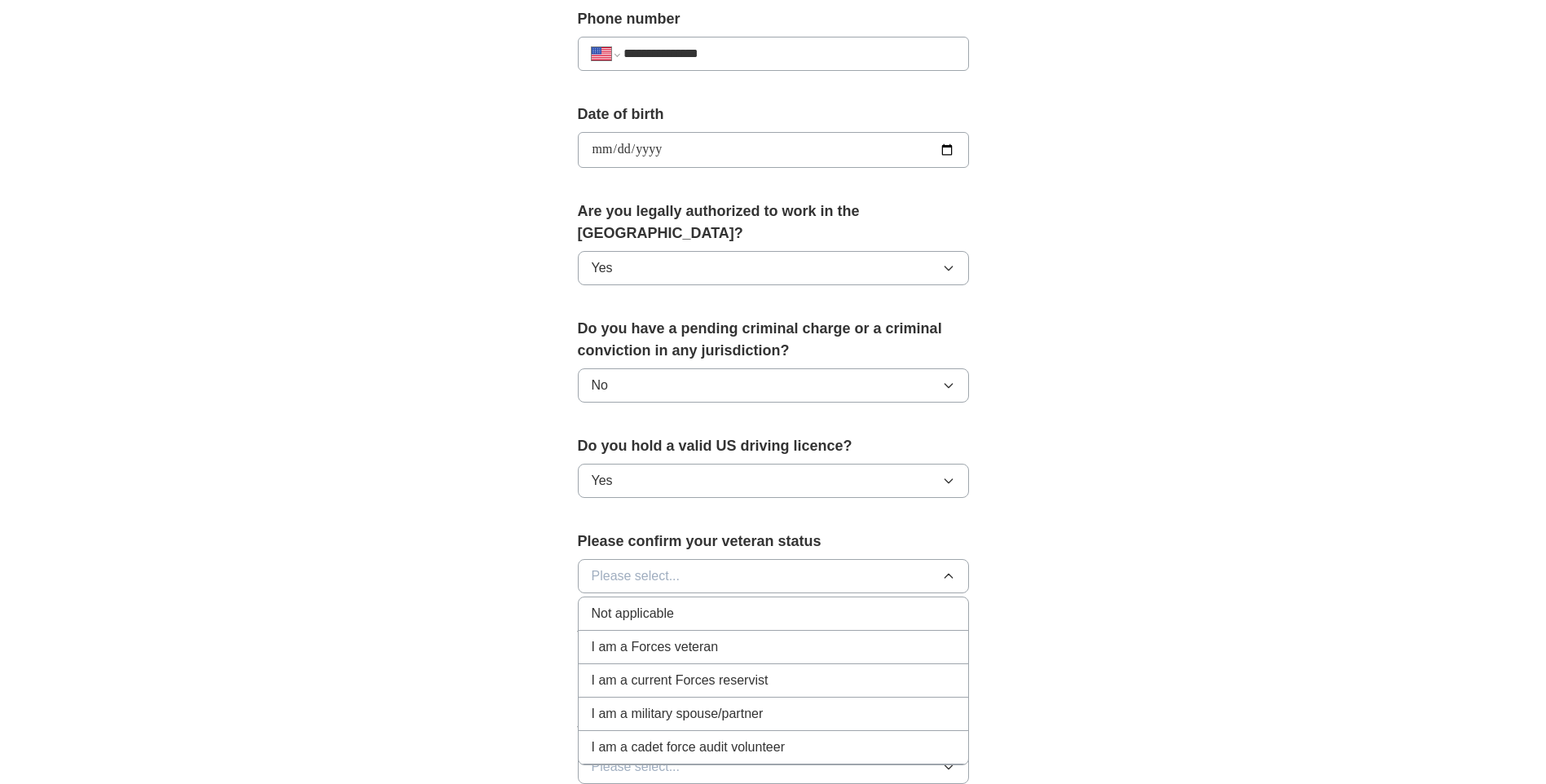
click at [615, 604] on span "Not applicable" at bounding box center [633, 614] width 82 height 19
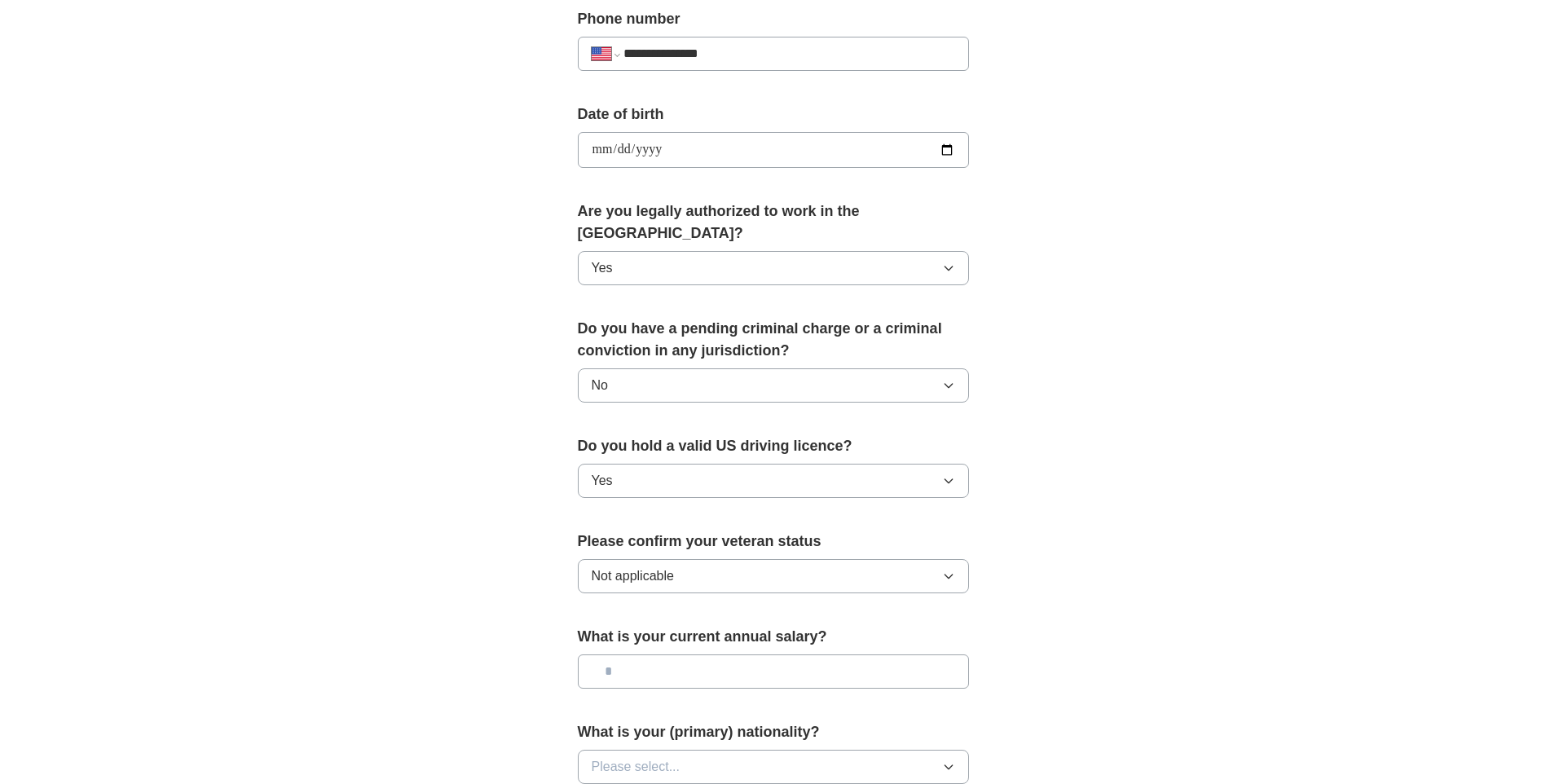
click at [612, 654] on input "text" at bounding box center [773, 670] width 391 height 34
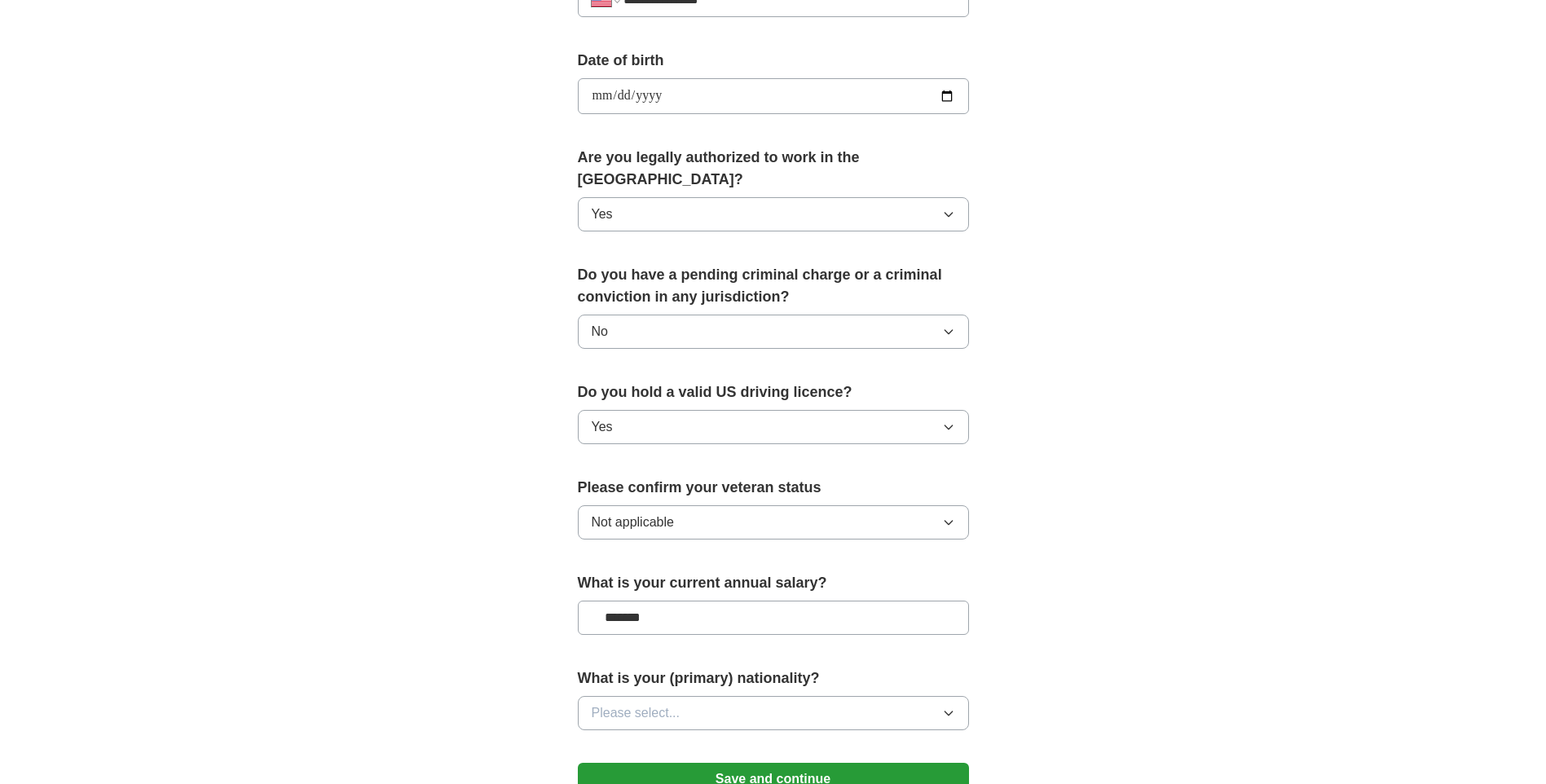
scroll to position [733, 0]
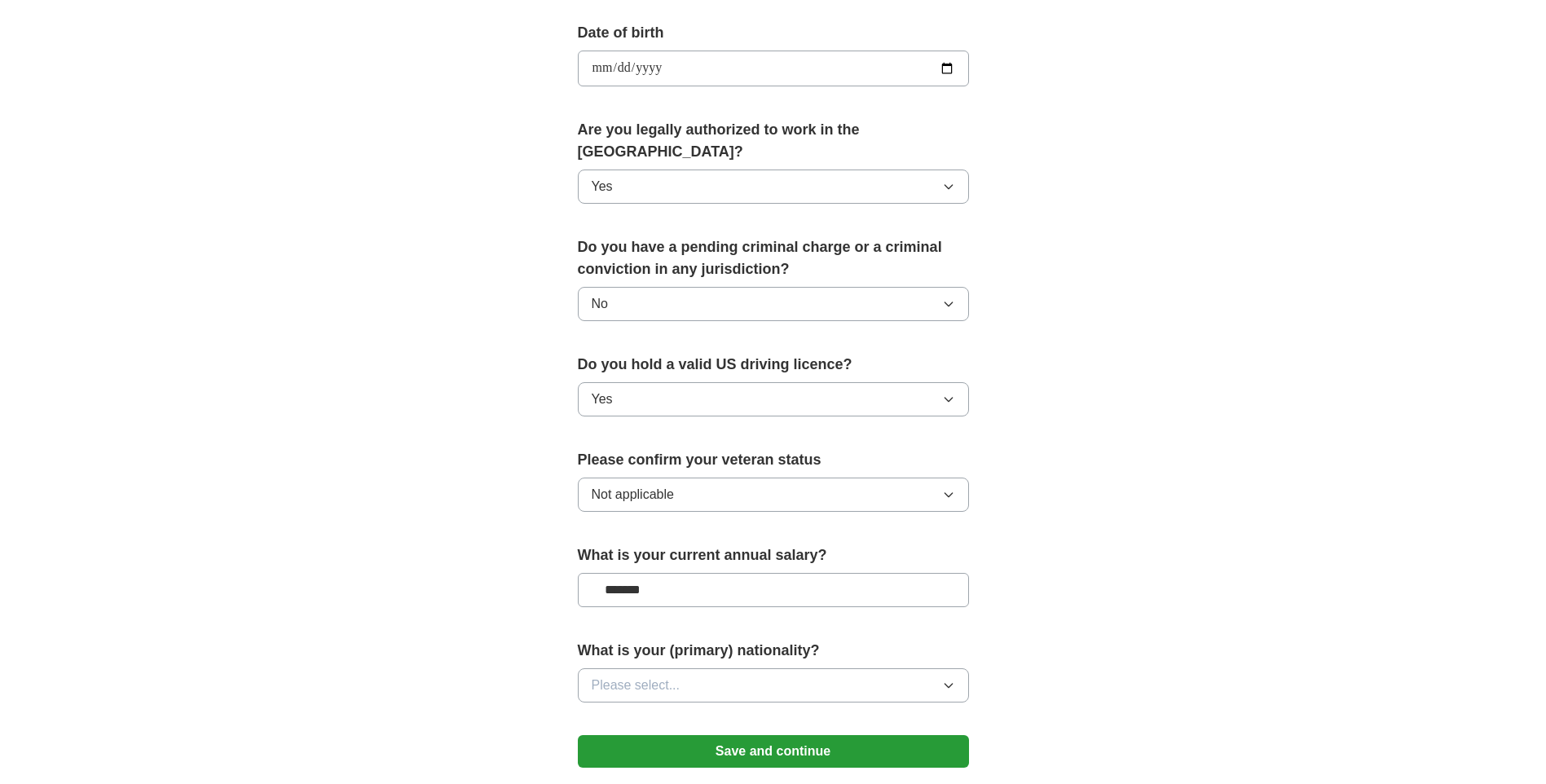
type input "*******"
click at [942, 678] on icon "button" at bounding box center [948, 684] width 13 height 13
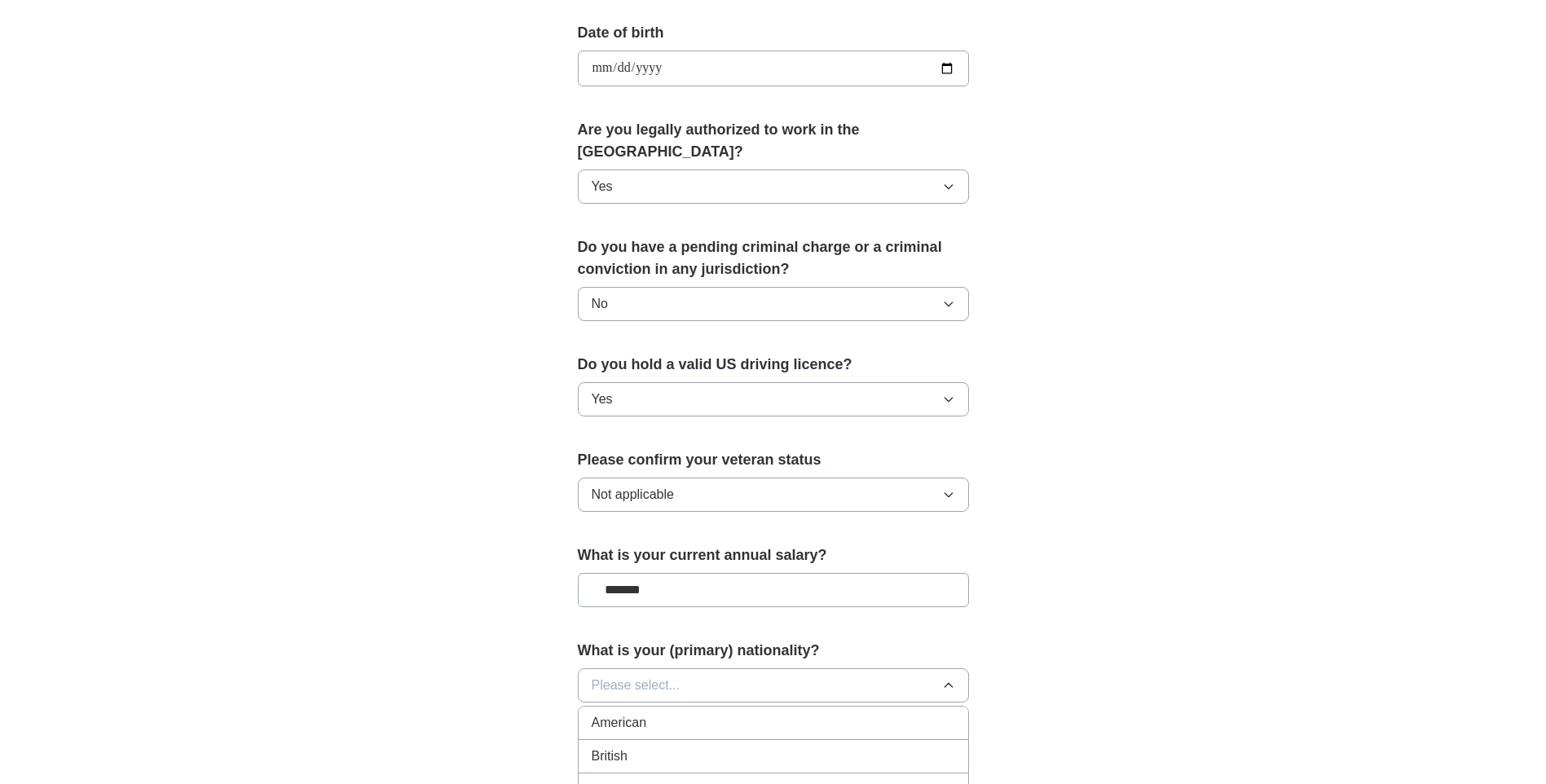
click at [742, 713] on div "American" at bounding box center [774, 723] width 364 height 19
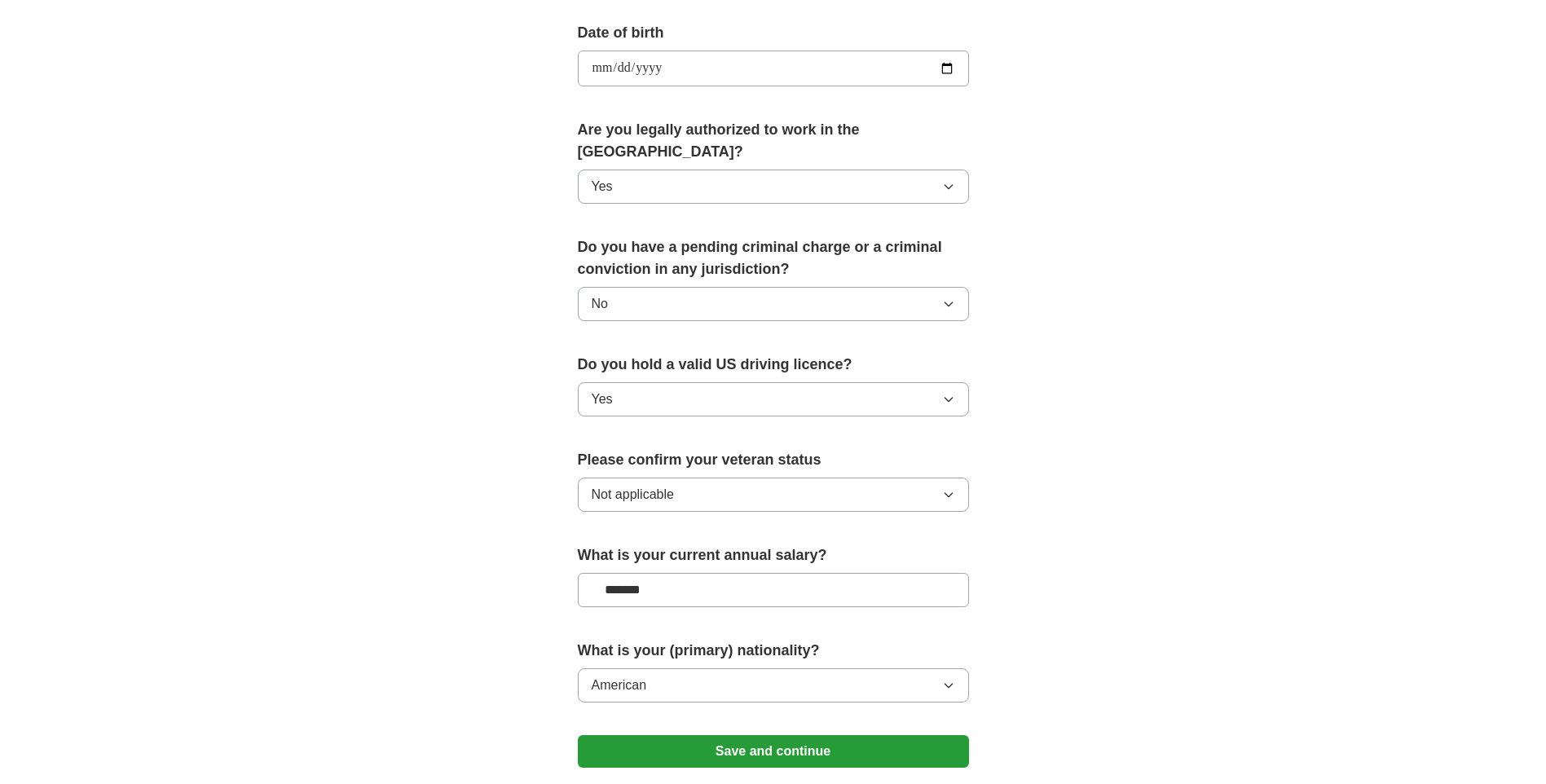
click at [771, 735] on button "Save and continue" at bounding box center [773, 751] width 391 height 32
